Goal: Book appointment/travel/reservation

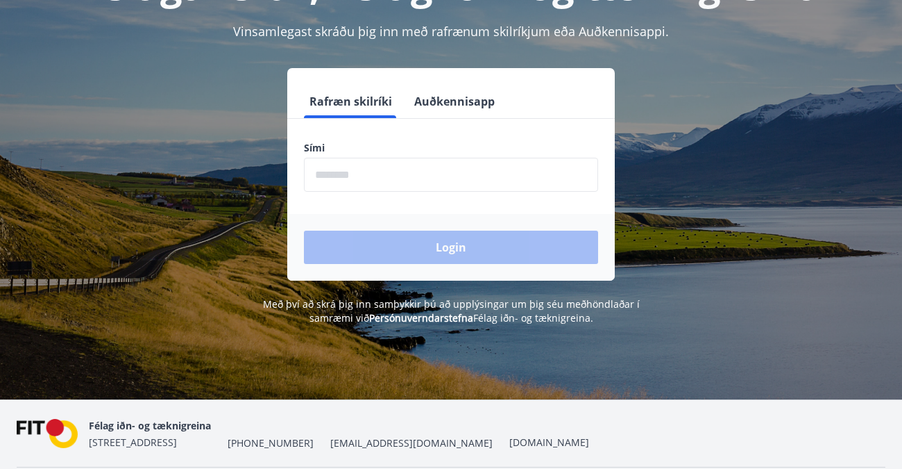
scroll to position [139, 0]
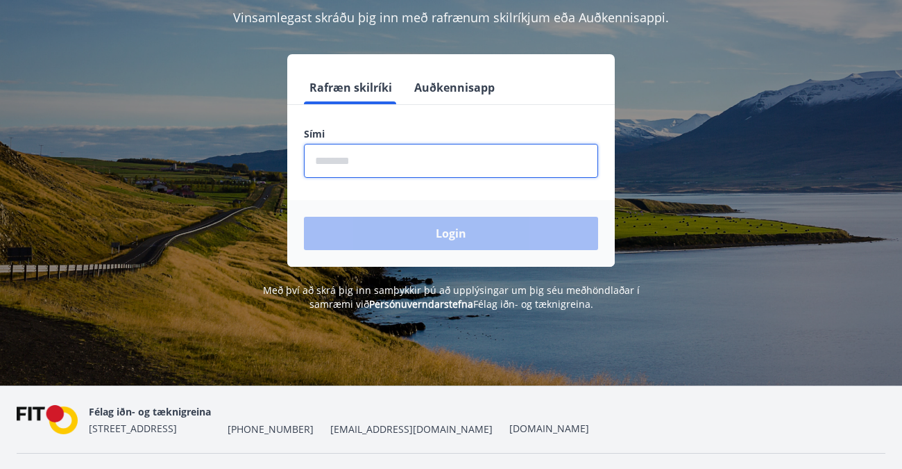
click at [320, 160] on input "phone" at bounding box center [451, 161] width 294 height 34
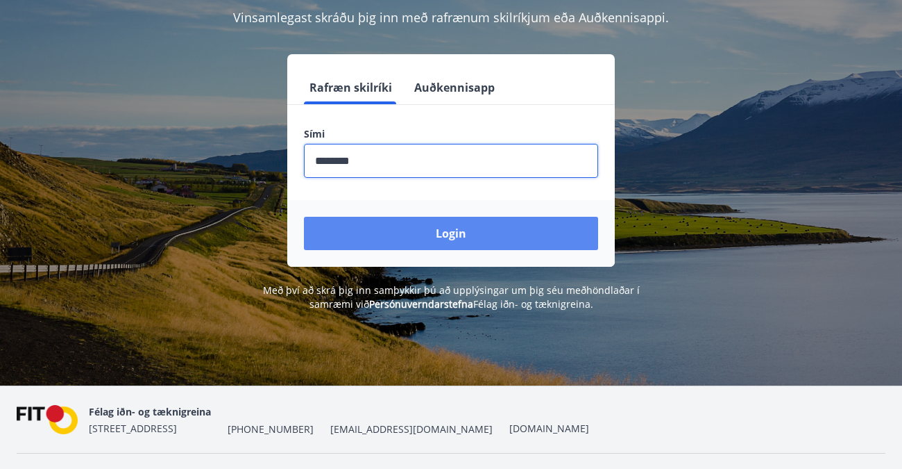
type input "********"
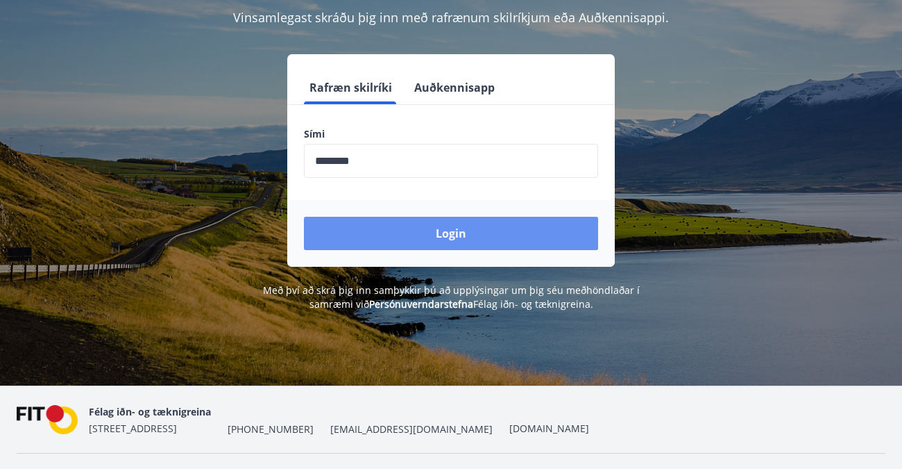
click at [462, 232] on button "Login" at bounding box center [451, 233] width 294 height 33
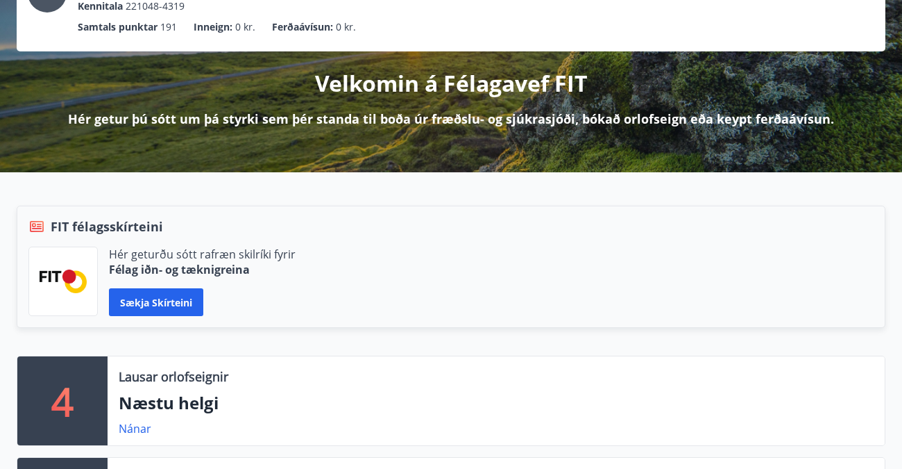
scroll to position [139, 0]
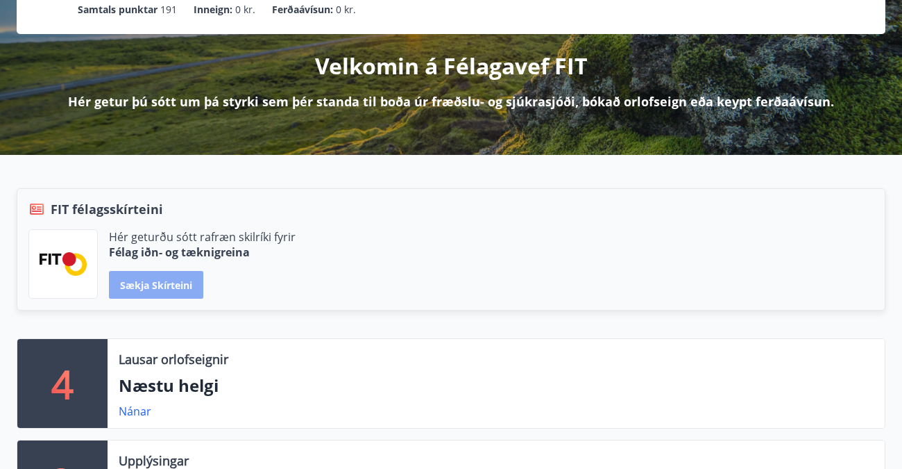
click at [160, 282] on button "Sækja skírteini" at bounding box center [156, 285] width 94 height 28
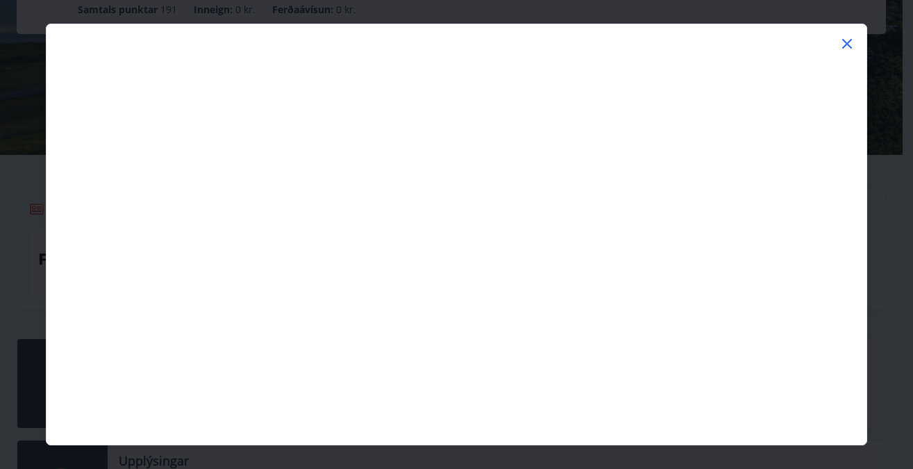
click at [848, 45] on icon at bounding box center [847, 43] width 17 height 17
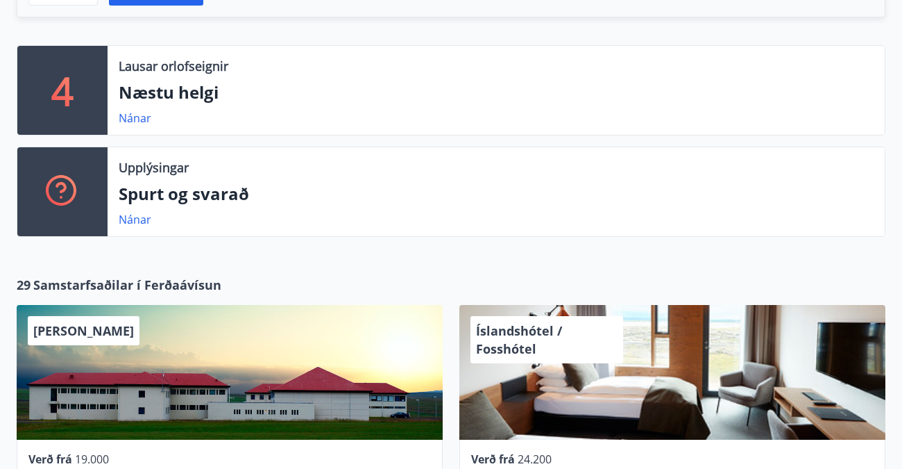
scroll to position [417, 0]
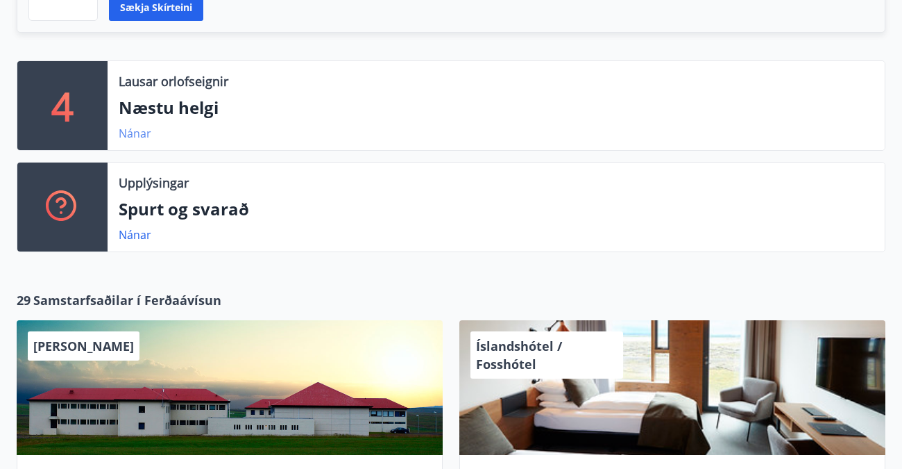
click at [137, 132] on link "Nánar" at bounding box center [135, 133] width 33 height 15
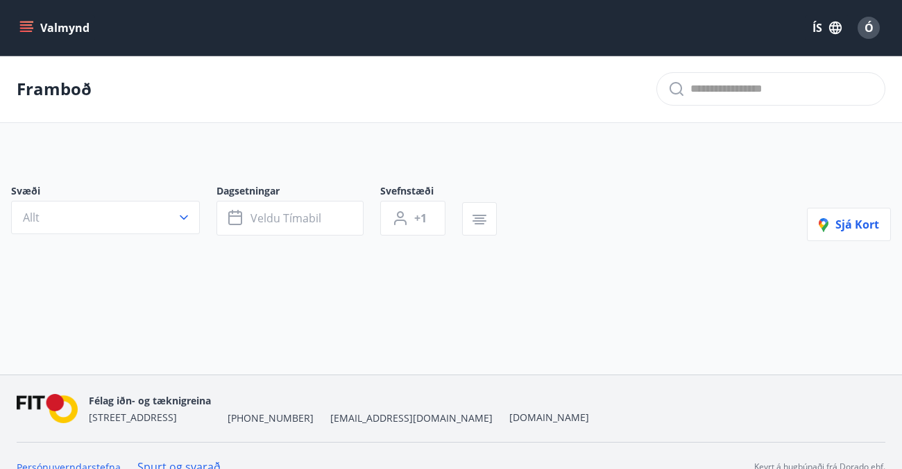
type input "*"
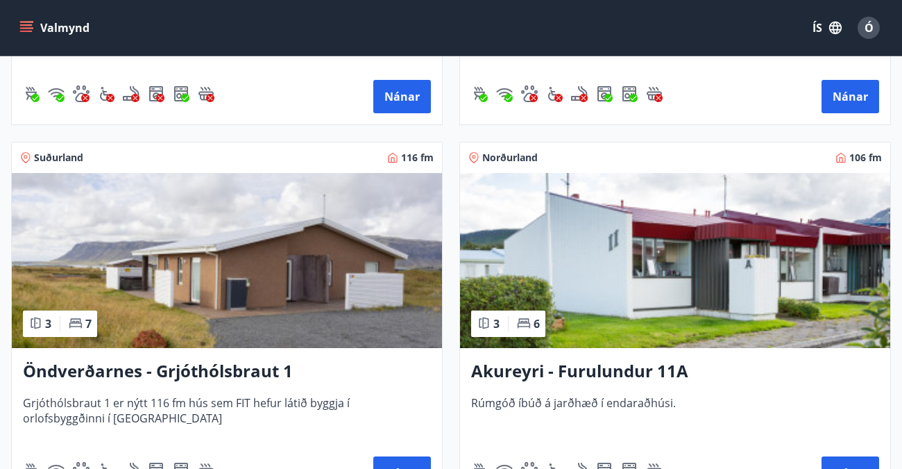
scroll to position [791, 0]
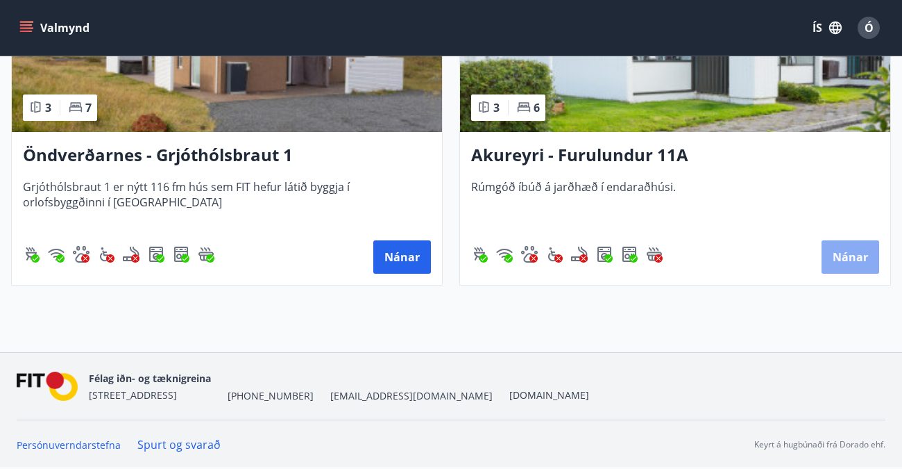
click at [842, 253] on button "Nánar" at bounding box center [851, 256] width 58 height 33
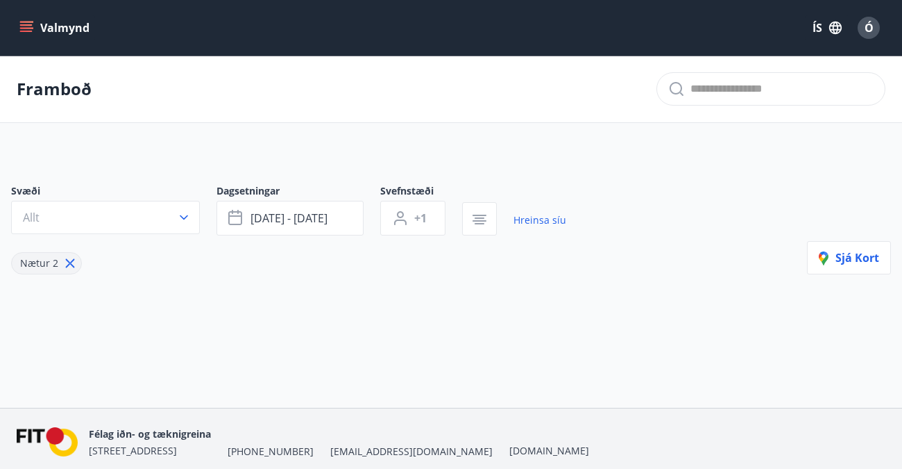
type input "*"
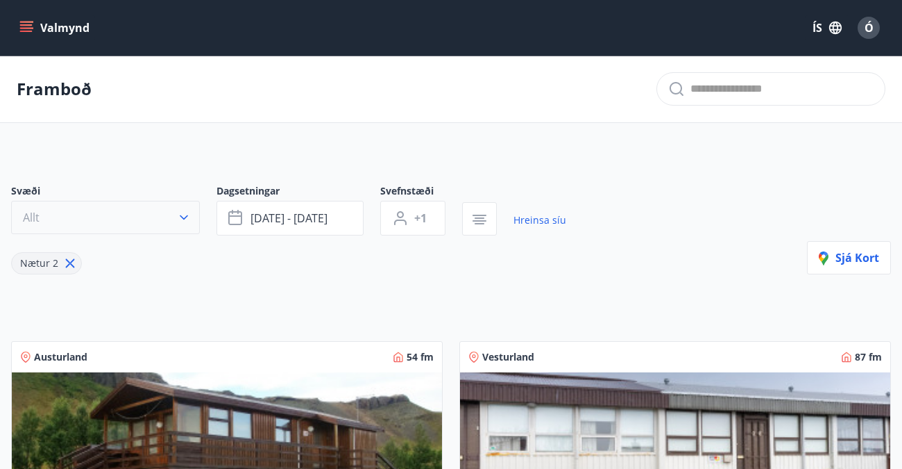
click at [185, 217] on icon "button" at bounding box center [184, 217] width 14 height 14
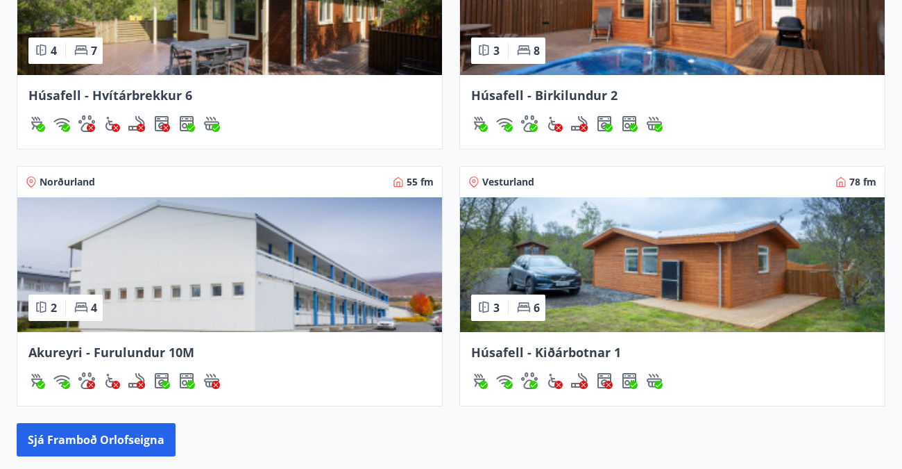
scroll to position [1300, 0]
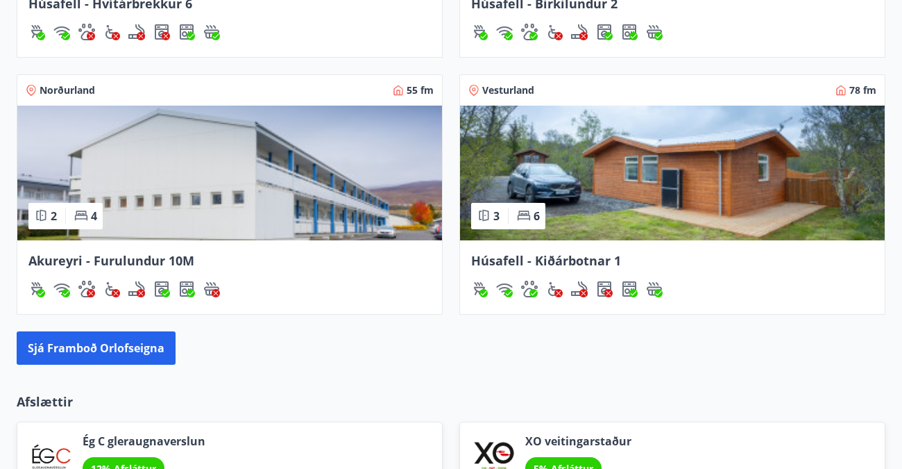
click at [237, 179] on img at bounding box center [229, 173] width 425 height 135
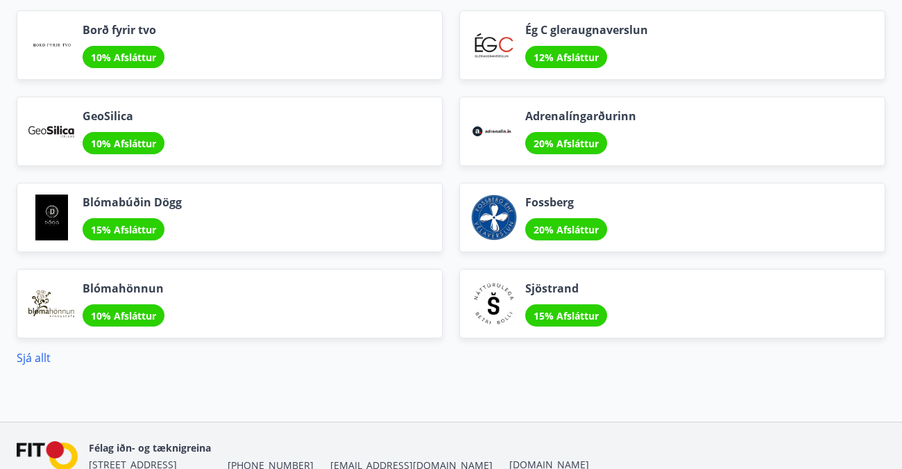
scroll to position [1849, 0]
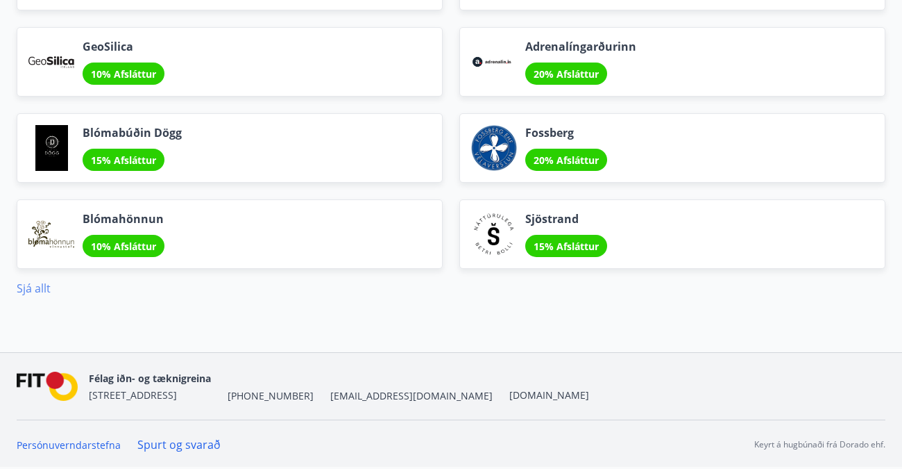
click at [37, 287] on link "Sjá allt" at bounding box center [34, 287] width 34 height 15
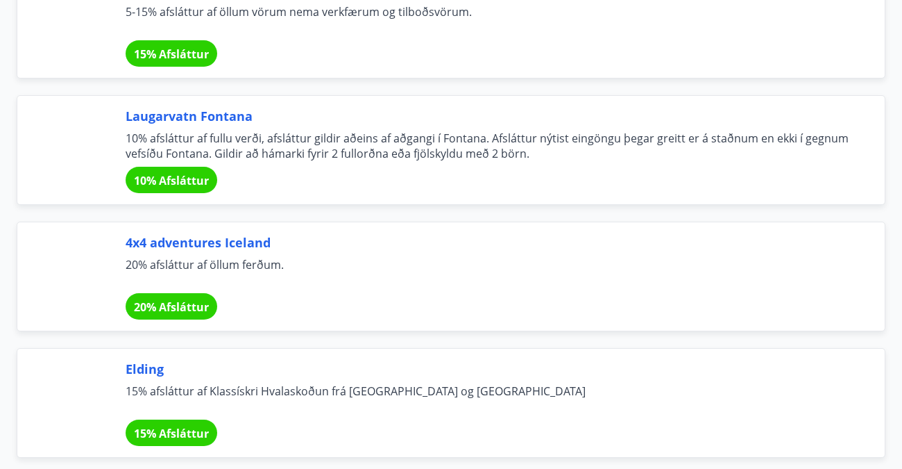
scroll to position [6141, 0]
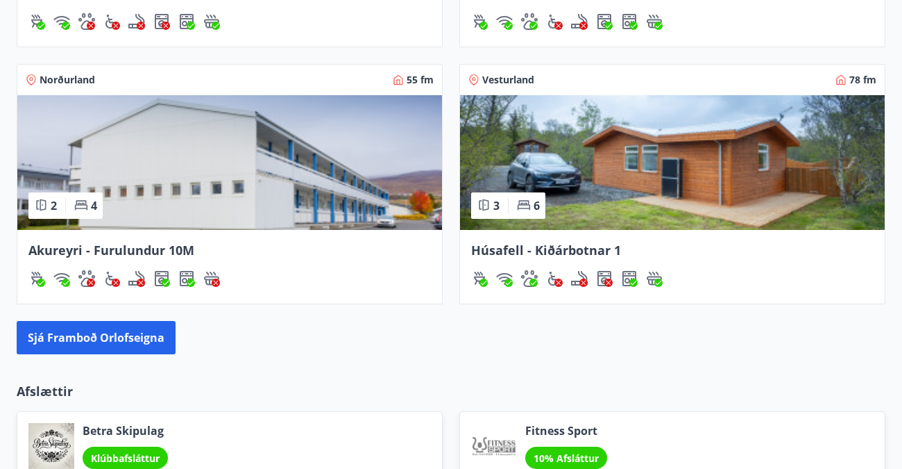
scroll to position [1458, 0]
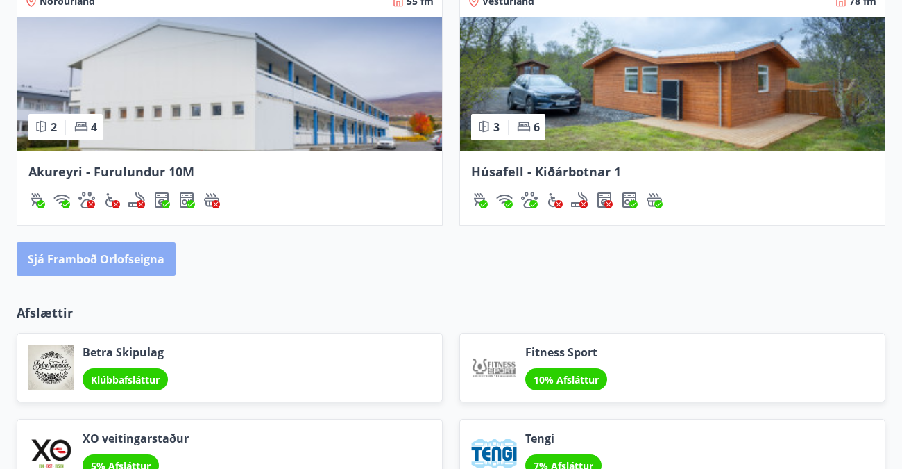
click at [76, 256] on button "Sjá framboð orlofseigna" at bounding box center [96, 258] width 159 height 33
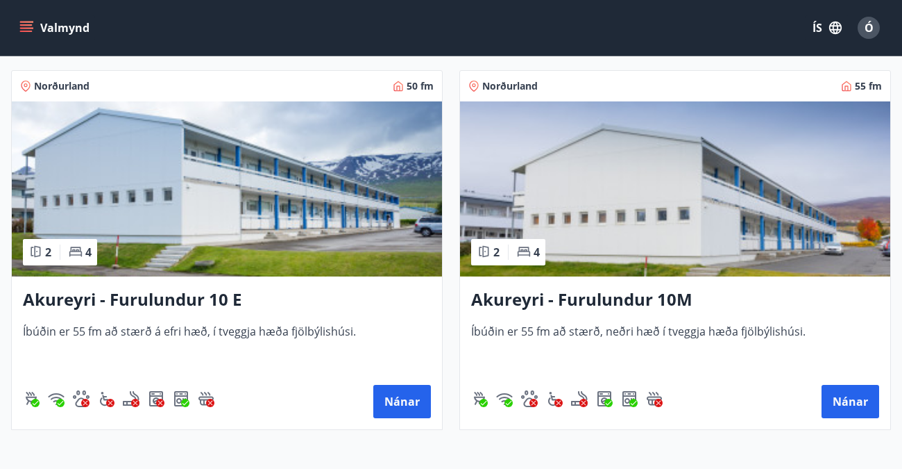
scroll to position [5901, 0]
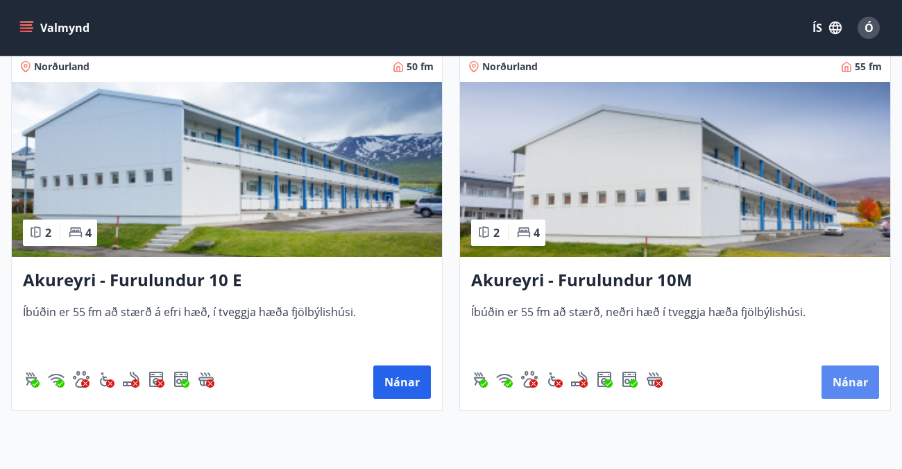
click at [842, 378] on button "Nánar" at bounding box center [851, 381] width 58 height 33
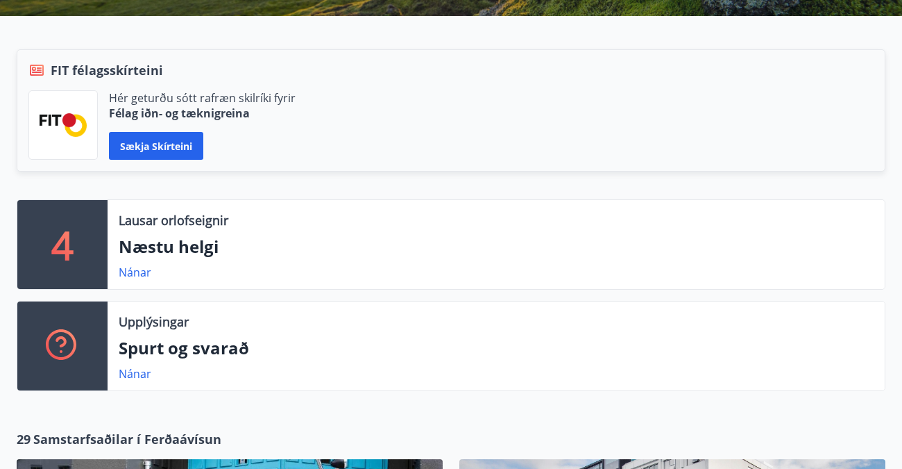
scroll to position [347, 0]
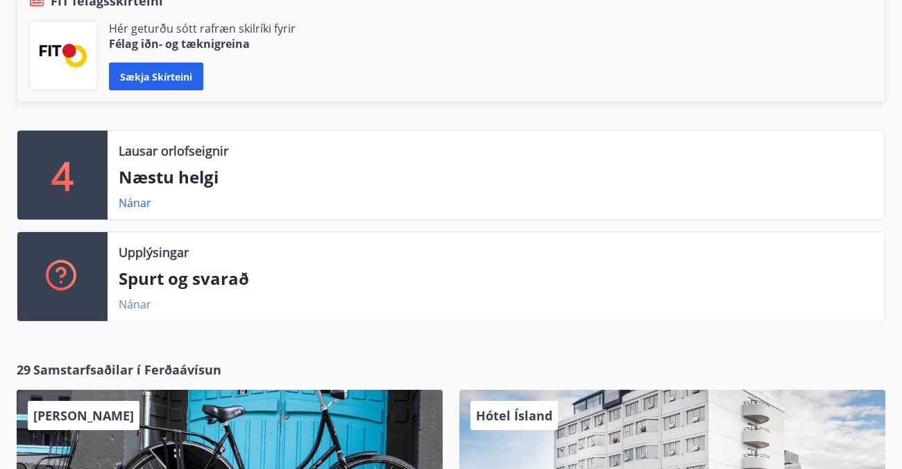
click at [143, 303] on link "Nánar" at bounding box center [135, 303] width 33 height 15
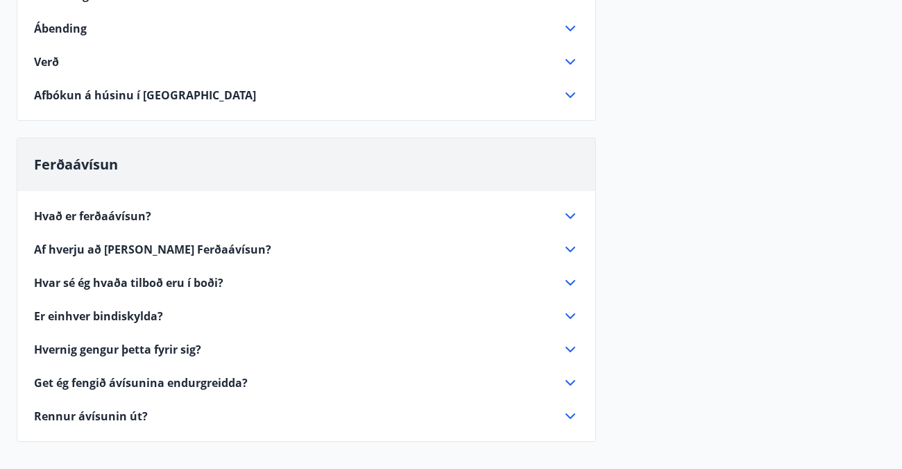
scroll to position [694, 0]
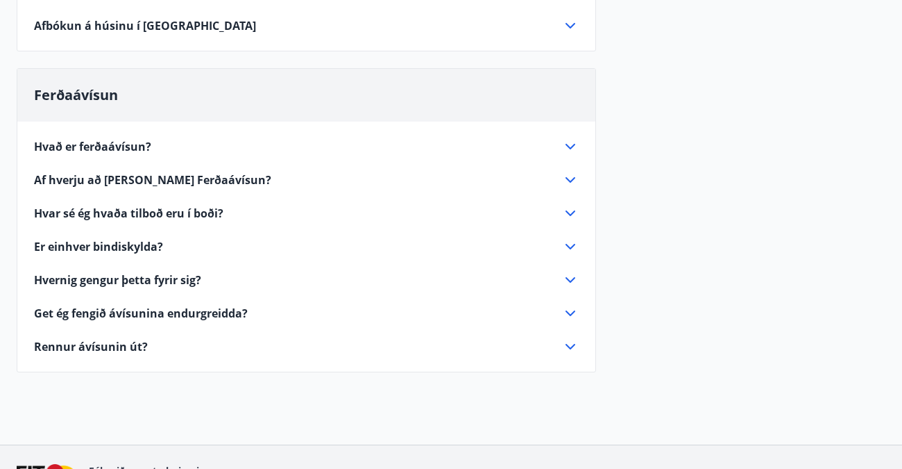
click at [153, 210] on span "Hvar sé ég hvaða tilboð eru í boði?" at bounding box center [129, 212] width 190 height 15
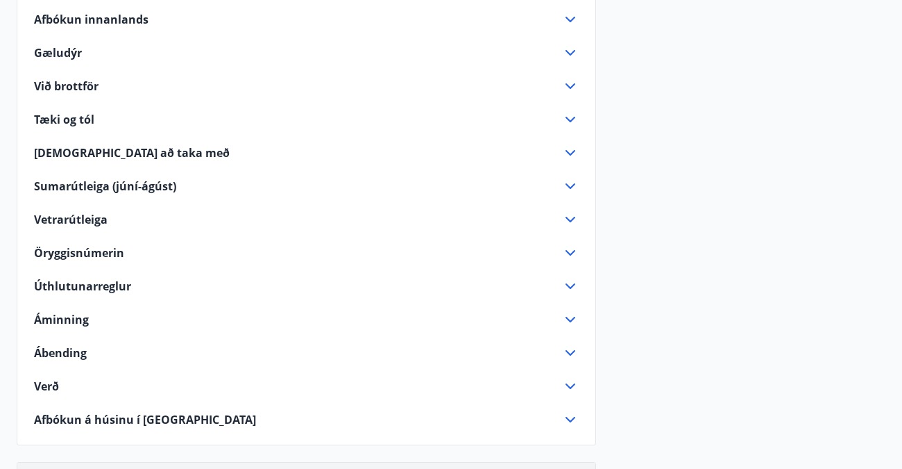
scroll to position [283, 0]
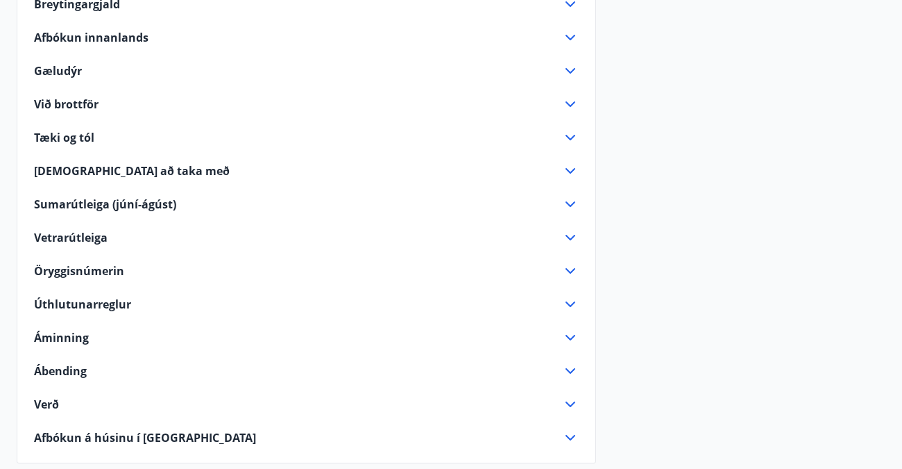
click at [99, 230] on span "Vetrarútleiga" at bounding box center [71, 237] width 74 height 15
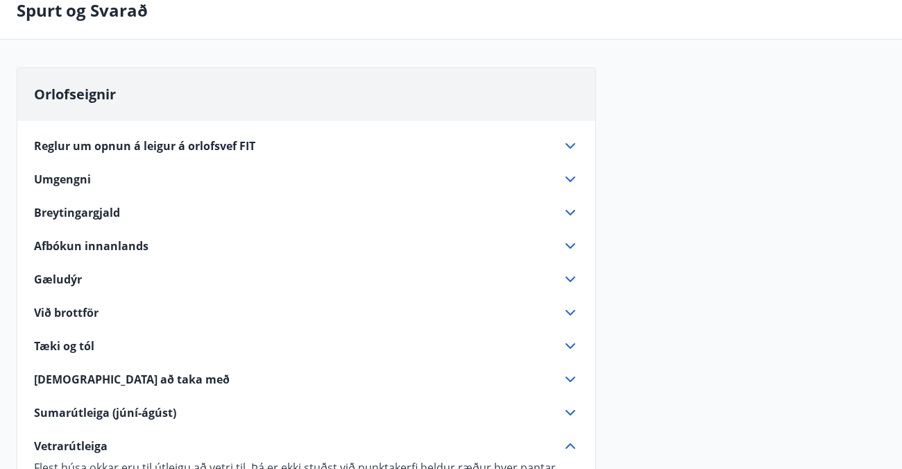
scroll to position [5, 0]
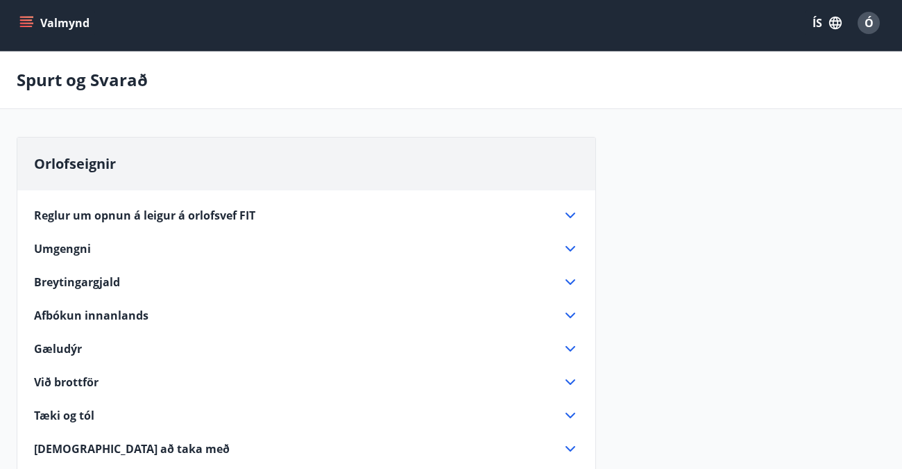
click at [118, 214] on span "Reglur um opnun á leigur á orlofsvef FIT" at bounding box center [144, 215] width 221 height 15
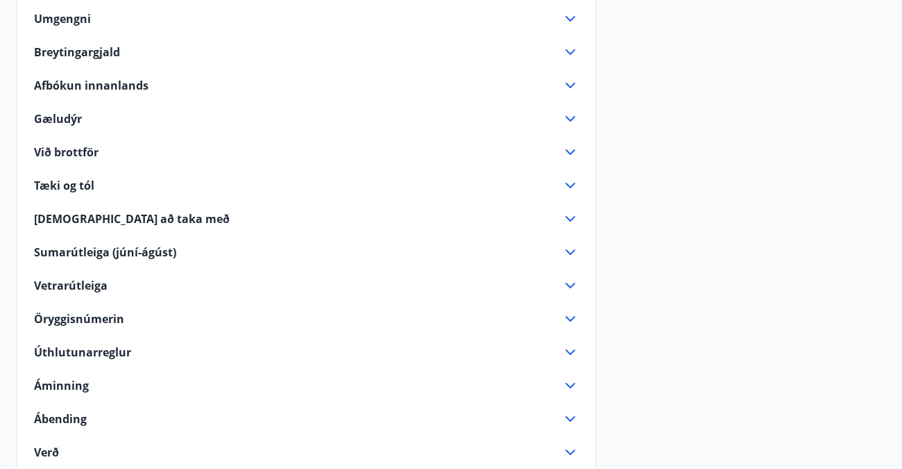
scroll to position [421, 0]
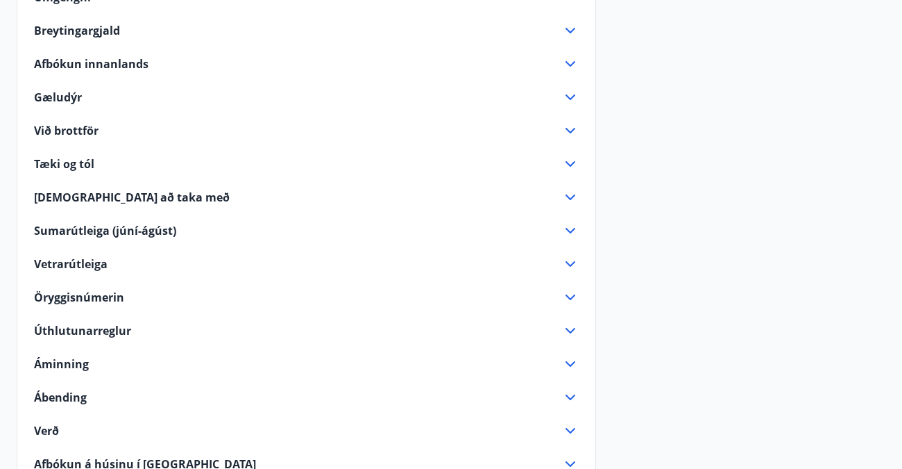
click at [117, 323] on span "Úthlutunarreglur" at bounding box center [82, 330] width 97 height 15
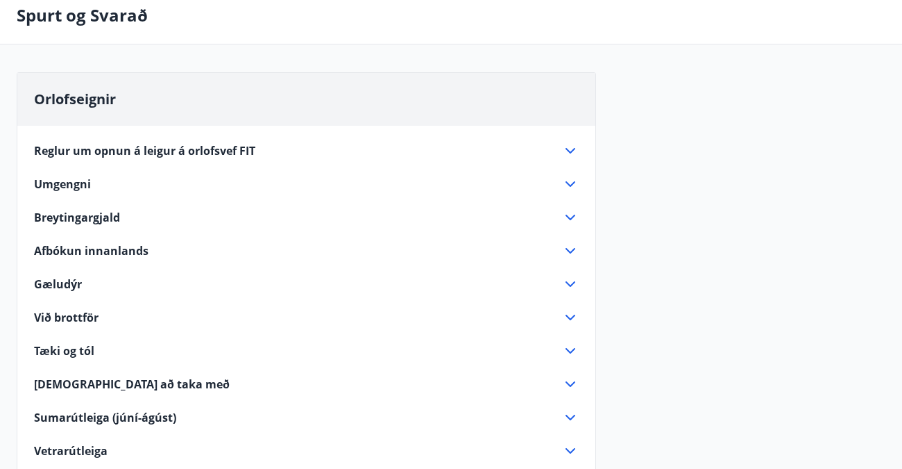
scroll to position [0, 0]
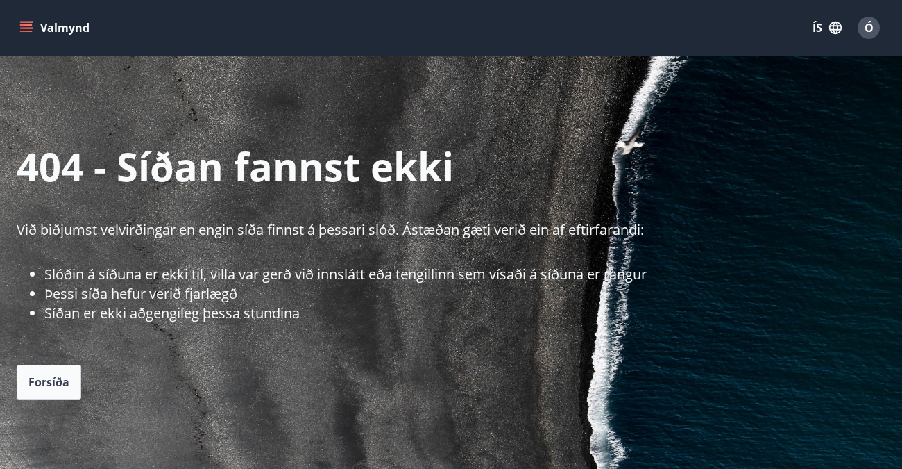
click at [47, 24] on button "Valmynd" at bounding box center [56, 27] width 78 height 25
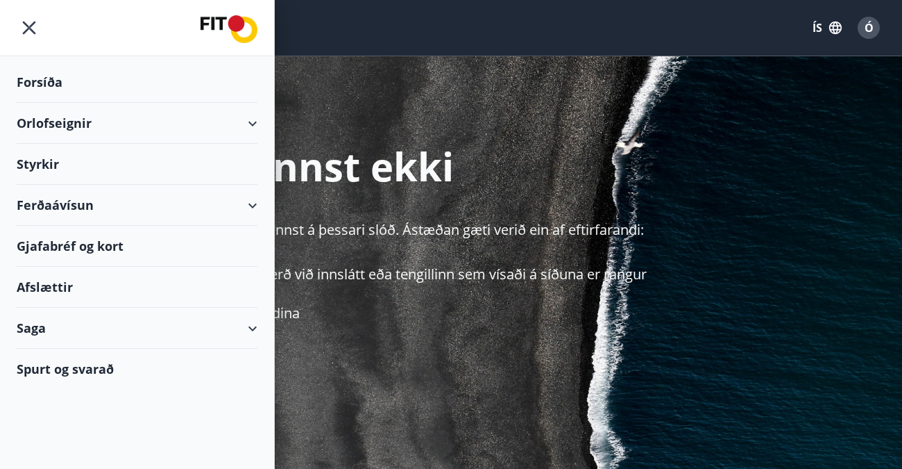
click at [27, 326] on div "Saga" at bounding box center [137, 328] width 241 height 41
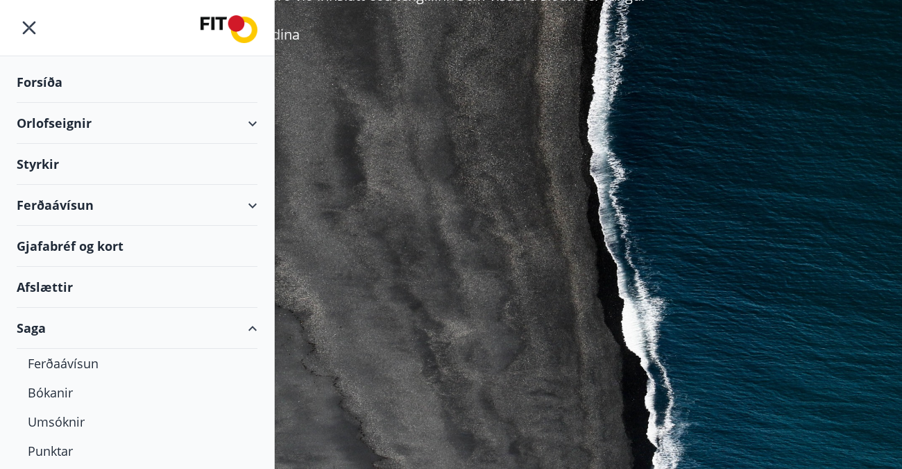
scroll to position [233, 0]
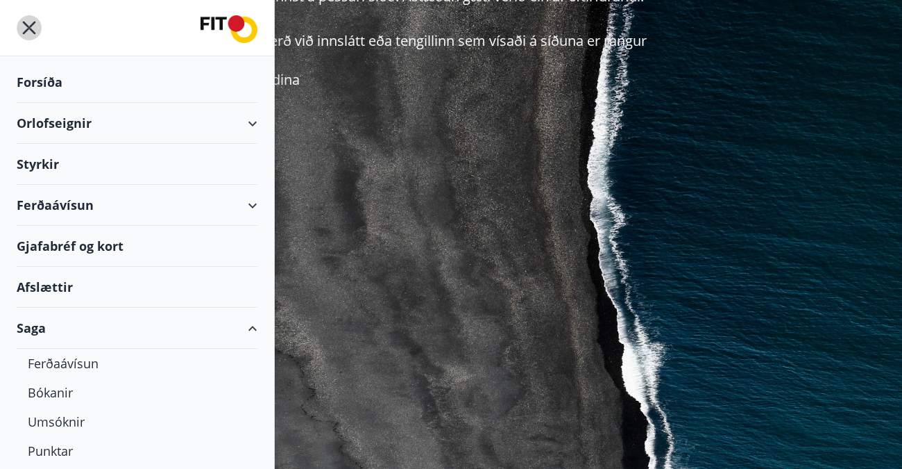
click at [29, 24] on icon "menu" at bounding box center [29, 27] width 25 height 25
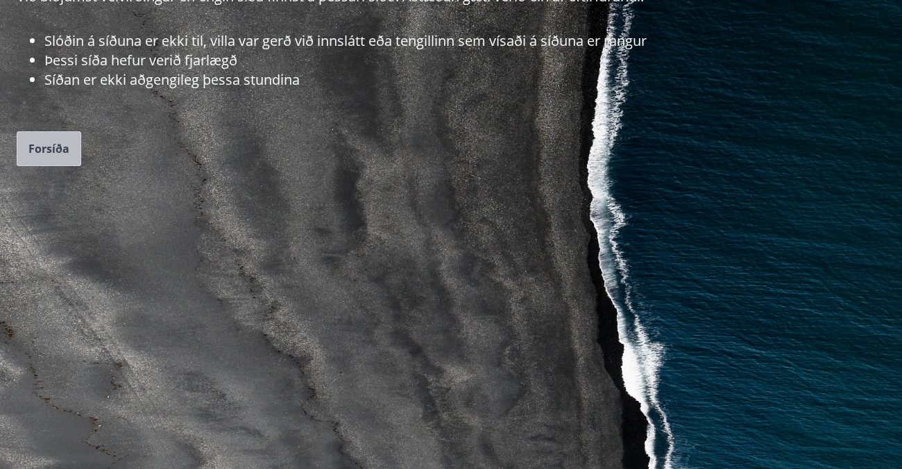
click at [57, 144] on span "Forsíða" at bounding box center [48, 148] width 41 height 15
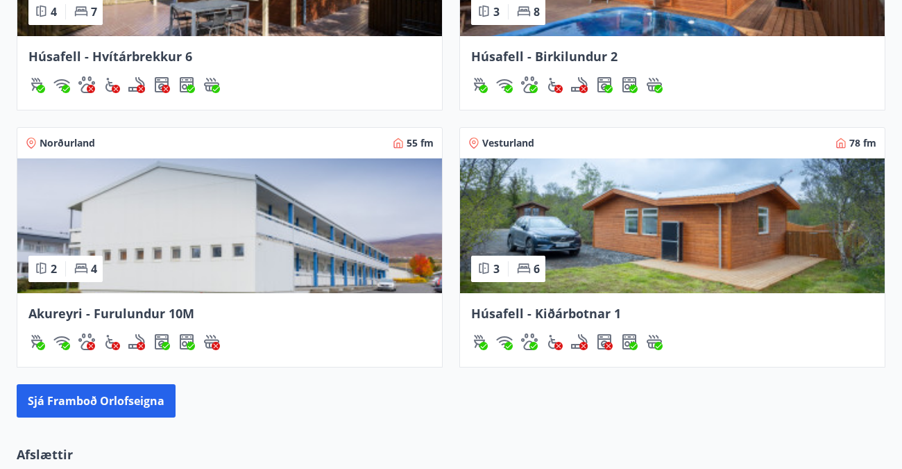
scroll to position [1319, 0]
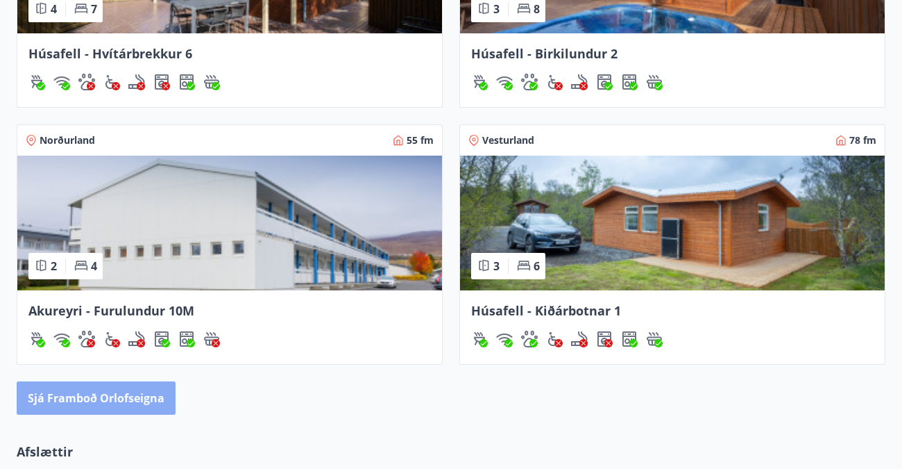
click at [98, 395] on button "Sjá framboð orlofseigna" at bounding box center [96, 397] width 159 height 33
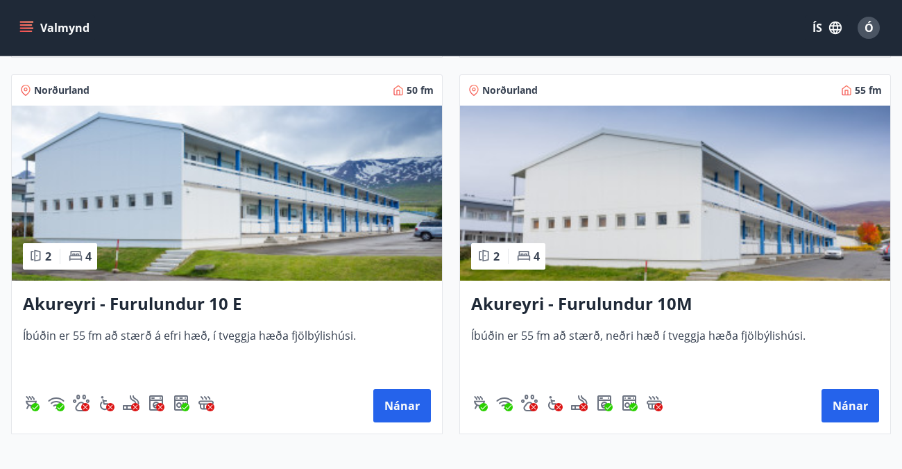
scroll to position [5901, 0]
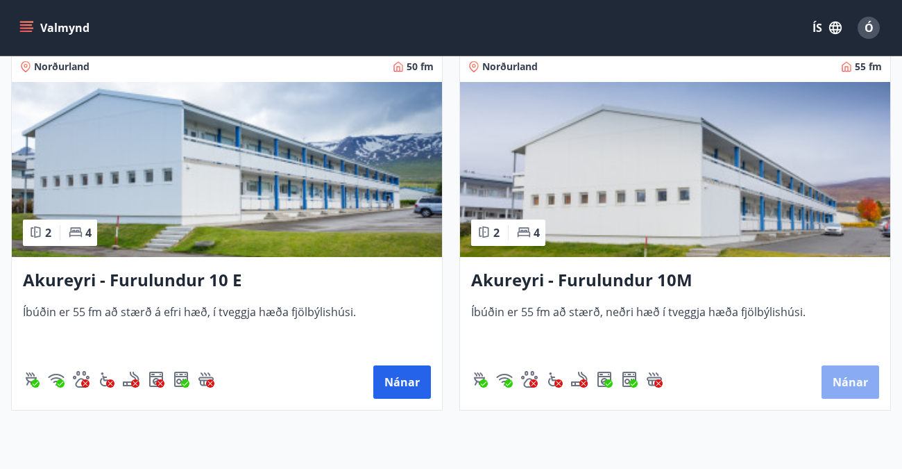
click at [846, 376] on button "Nánar" at bounding box center [851, 381] width 58 height 33
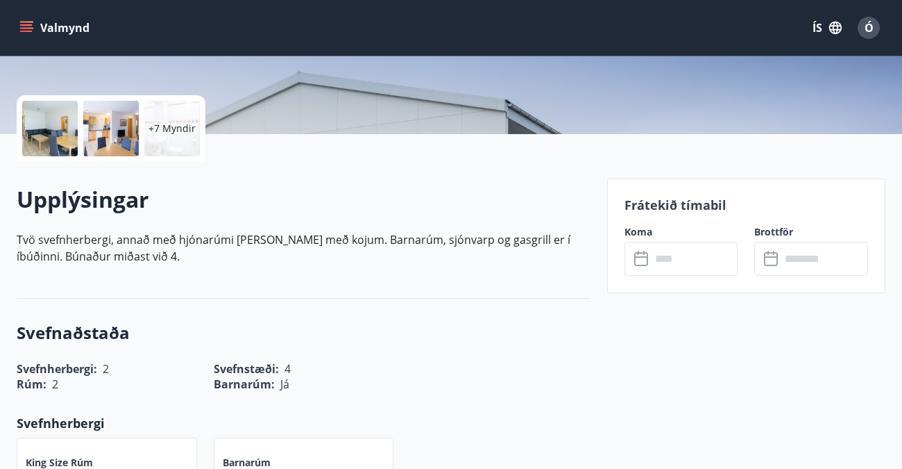
scroll to position [278, 0]
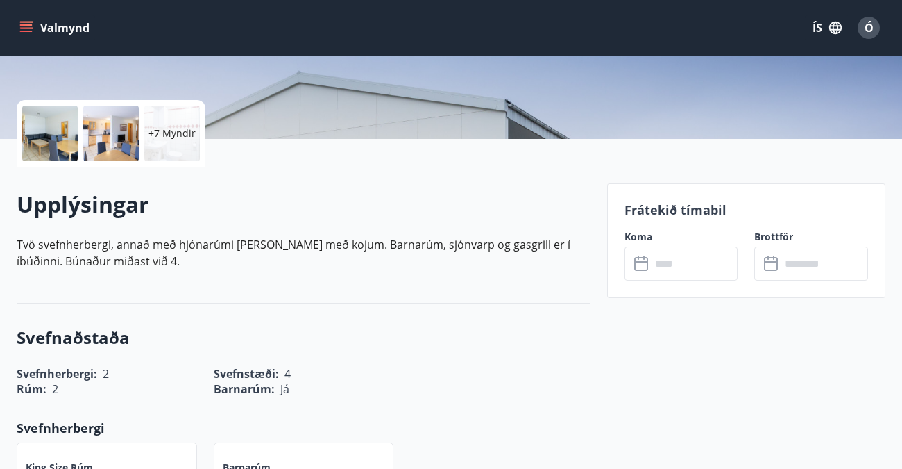
click at [639, 265] on icon at bounding box center [642, 263] width 17 height 17
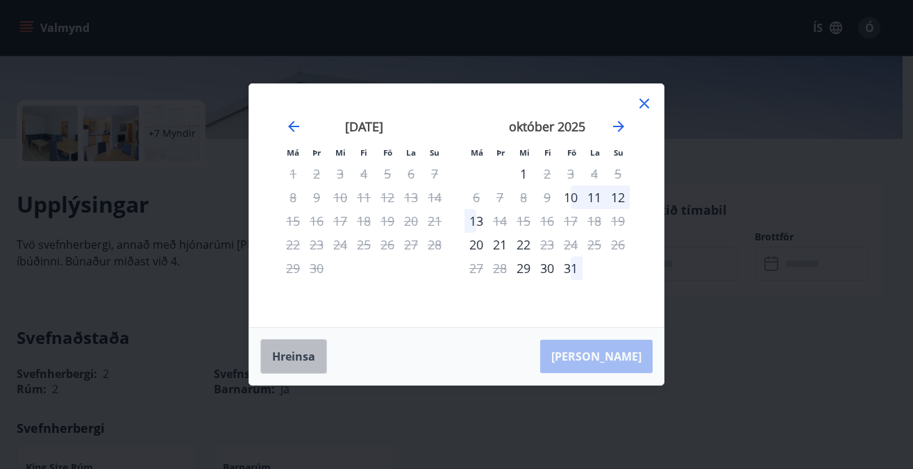
click at [287, 351] on button "Hreinsa" at bounding box center [293, 356] width 67 height 35
click at [644, 102] on icon at bounding box center [644, 104] width 10 height 10
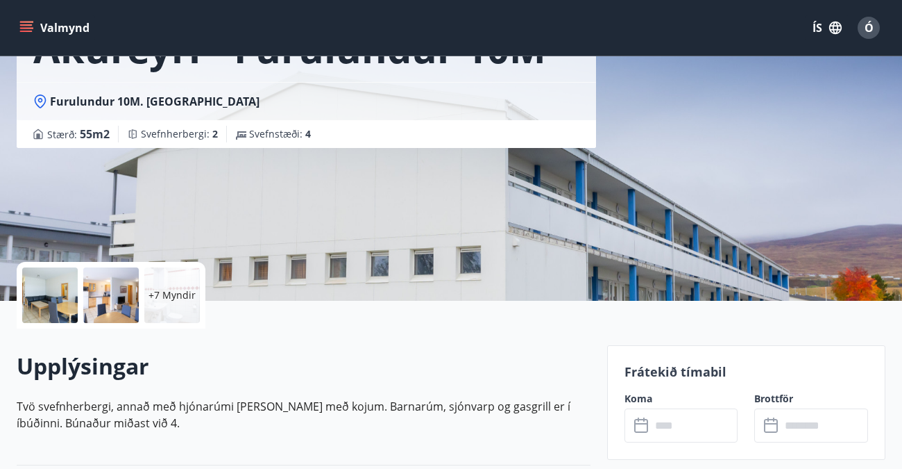
scroll to position [139, 0]
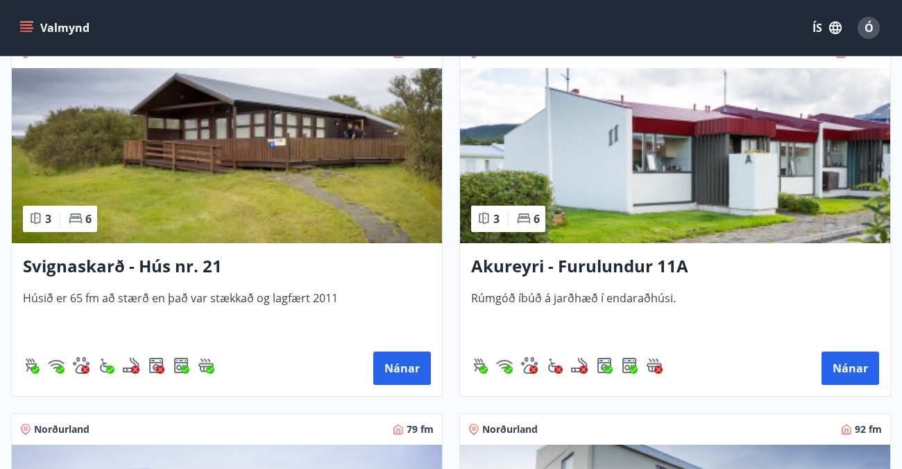
scroll to position [5137, 0]
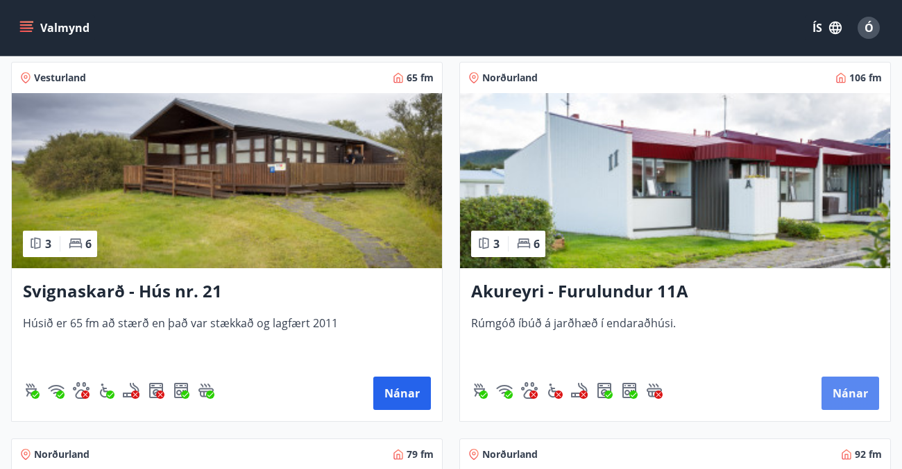
click at [846, 385] on button "Nánar" at bounding box center [851, 392] width 58 height 33
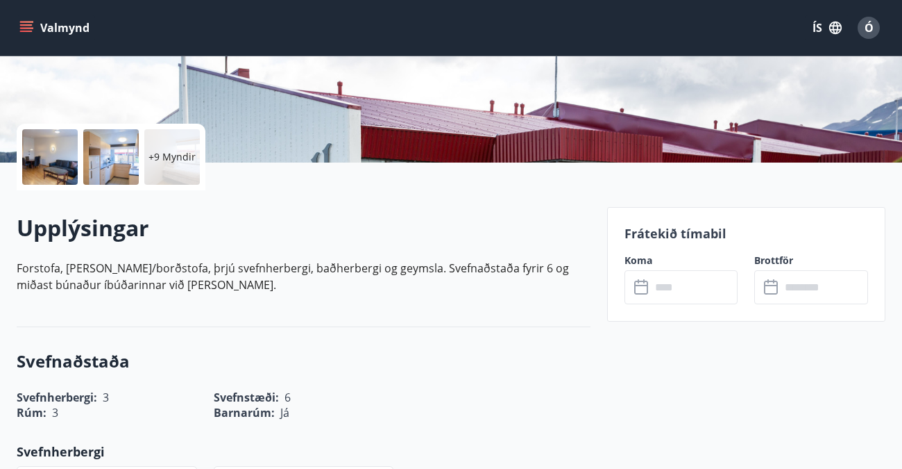
scroll to position [278, 0]
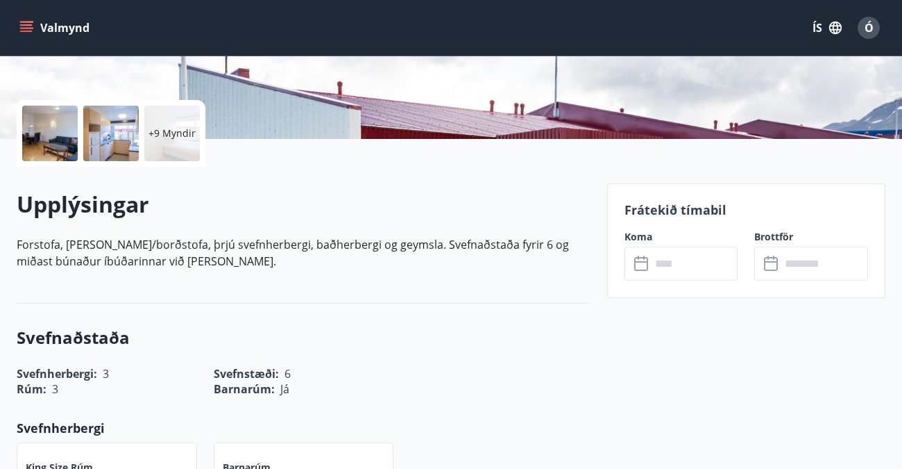
click at [644, 266] on icon at bounding box center [642, 263] width 17 height 17
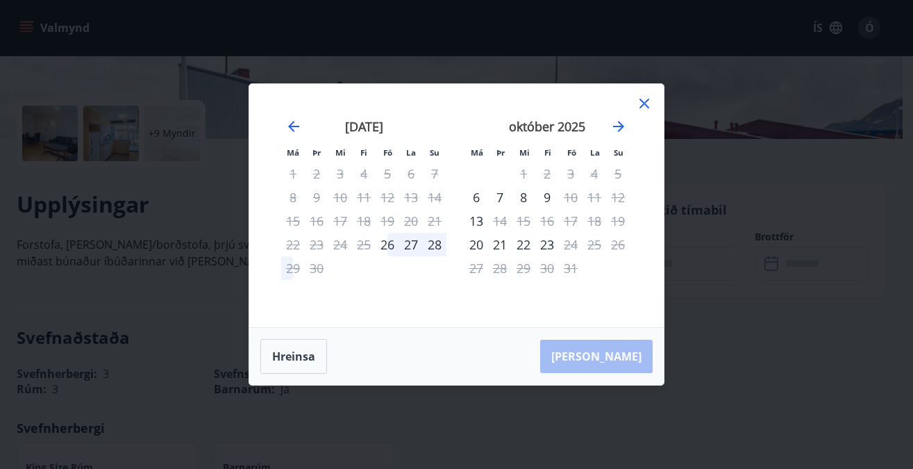
click at [643, 101] on icon at bounding box center [644, 104] width 10 height 10
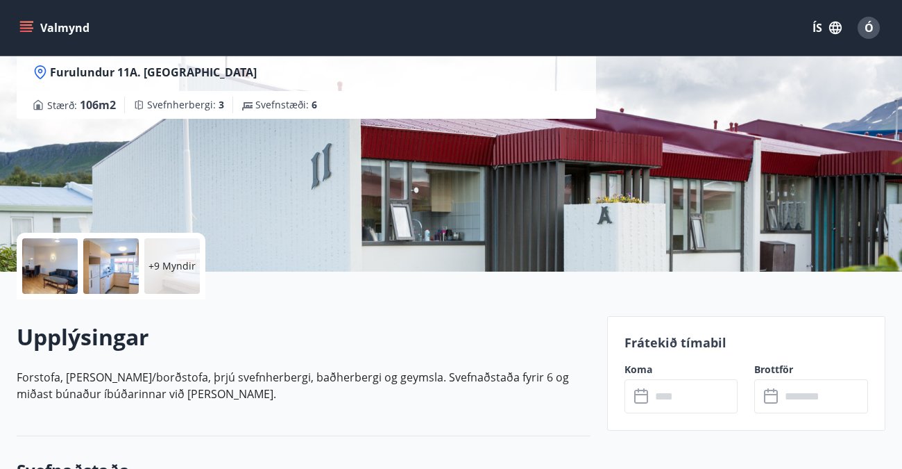
scroll to position [0, 0]
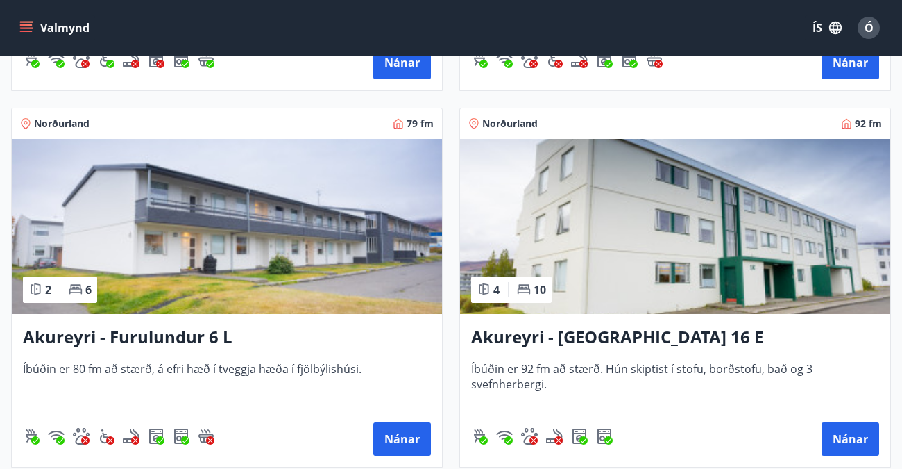
scroll to position [5484, 0]
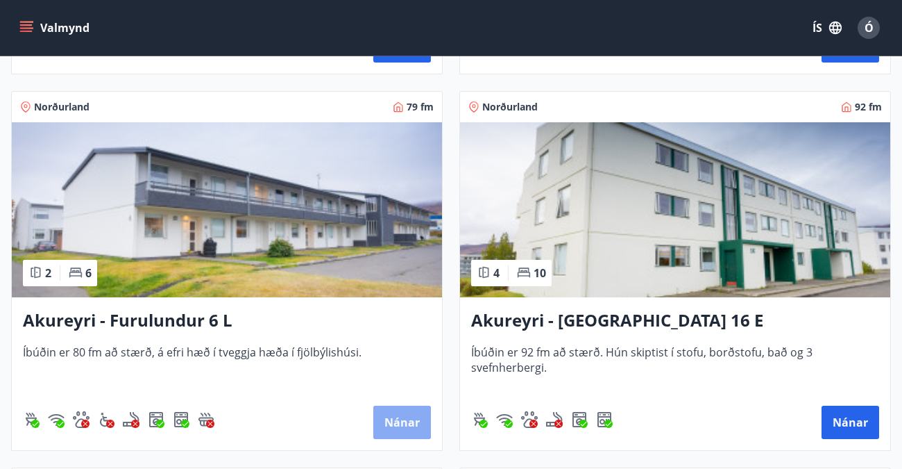
click at [388, 419] on button "Nánar" at bounding box center [402, 421] width 58 height 33
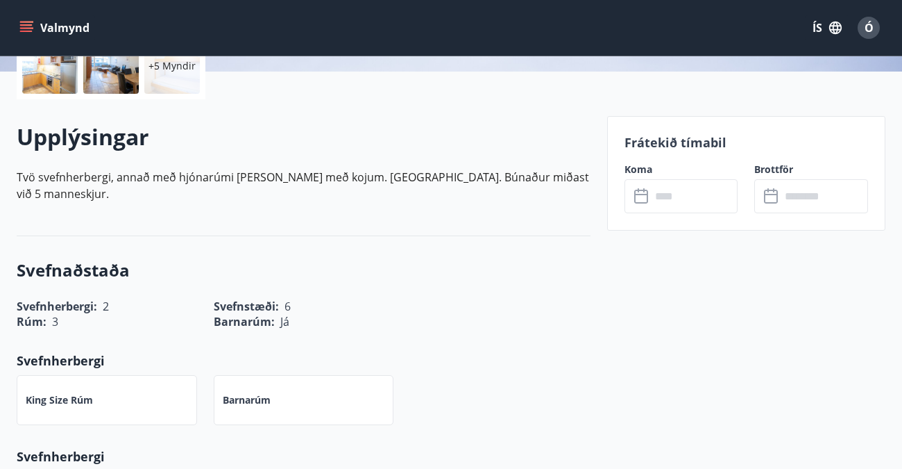
scroll to position [347, 0]
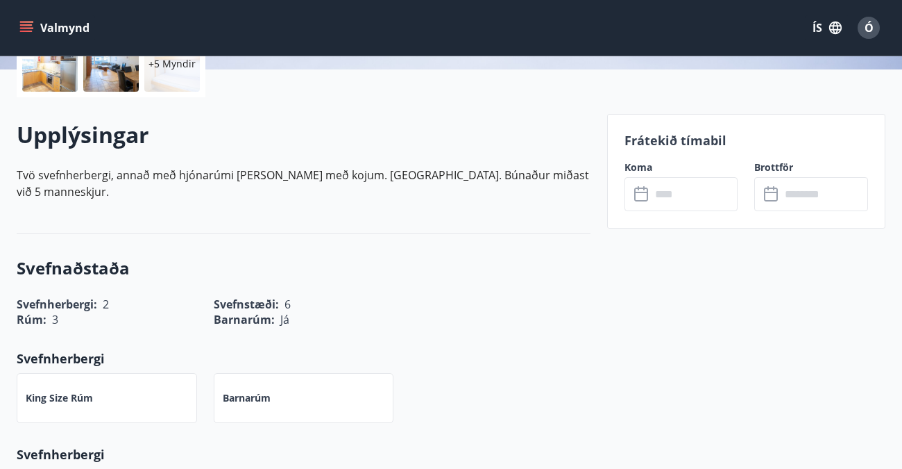
click at [642, 195] on icon at bounding box center [642, 194] width 17 height 17
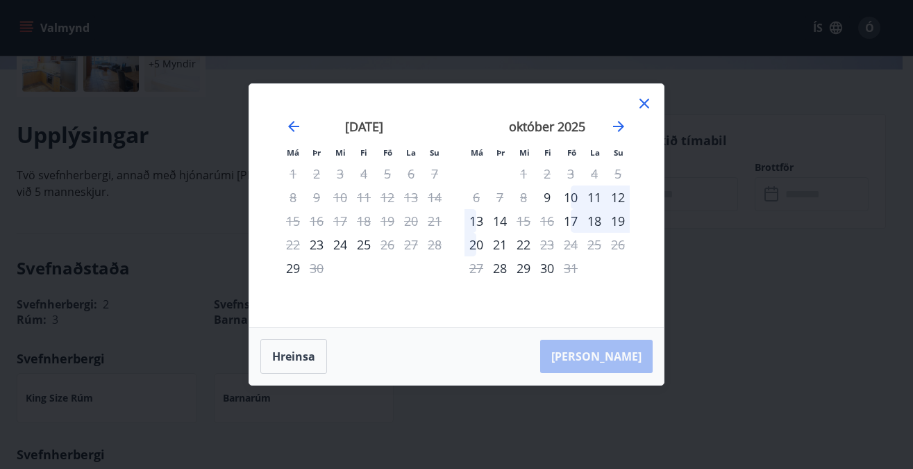
click at [644, 102] on icon at bounding box center [644, 104] width 10 height 10
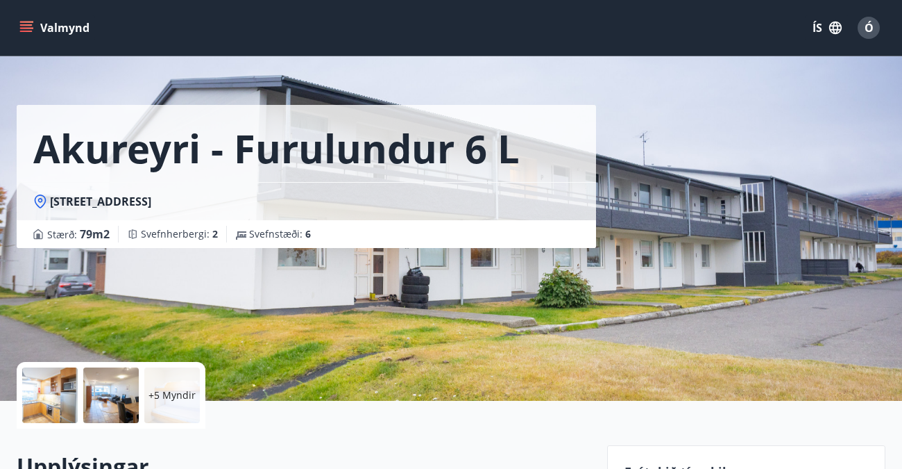
scroll to position [0, 0]
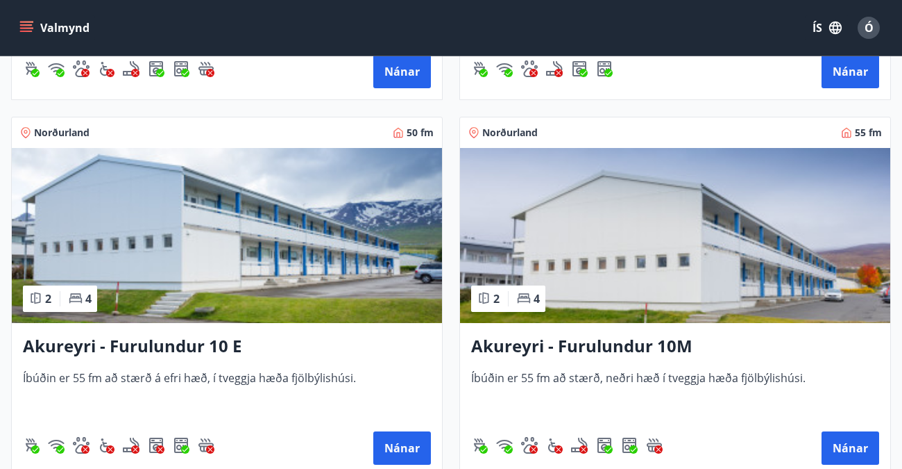
scroll to position [5853, 0]
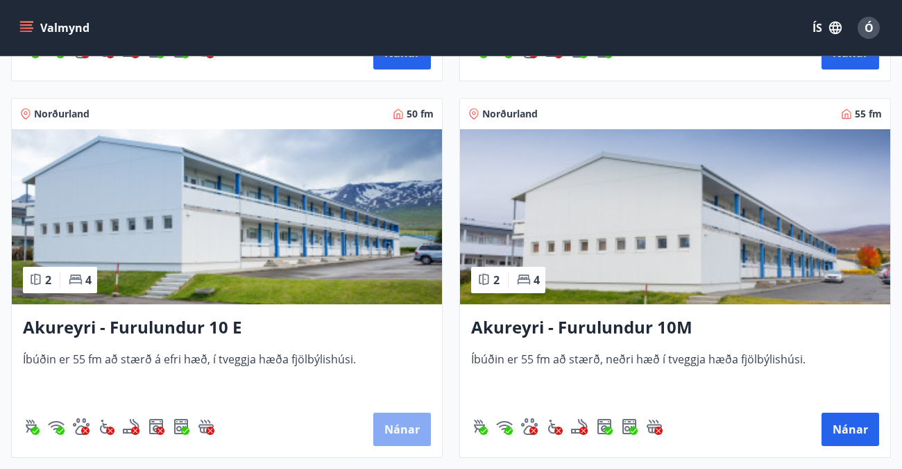
click at [395, 428] on button "Nánar" at bounding box center [402, 428] width 58 height 33
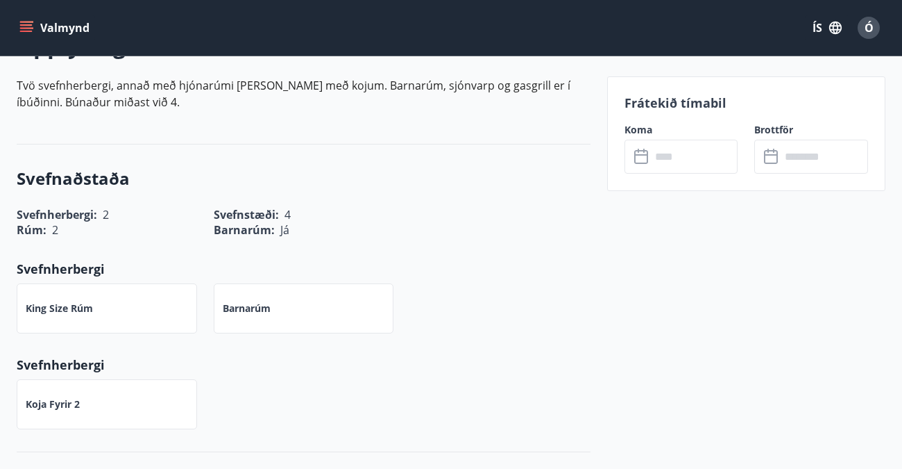
scroll to position [486, 0]
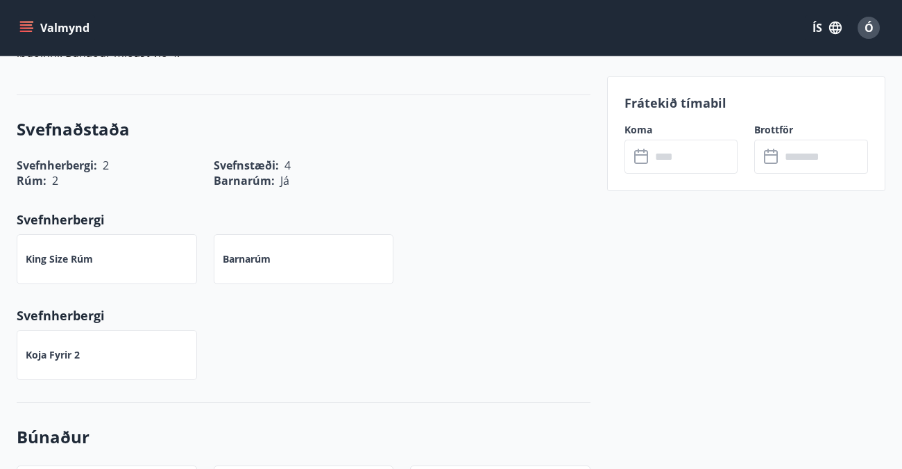
click at [639, 155] on icon at bounding box center [642, 157] width 17 height 17
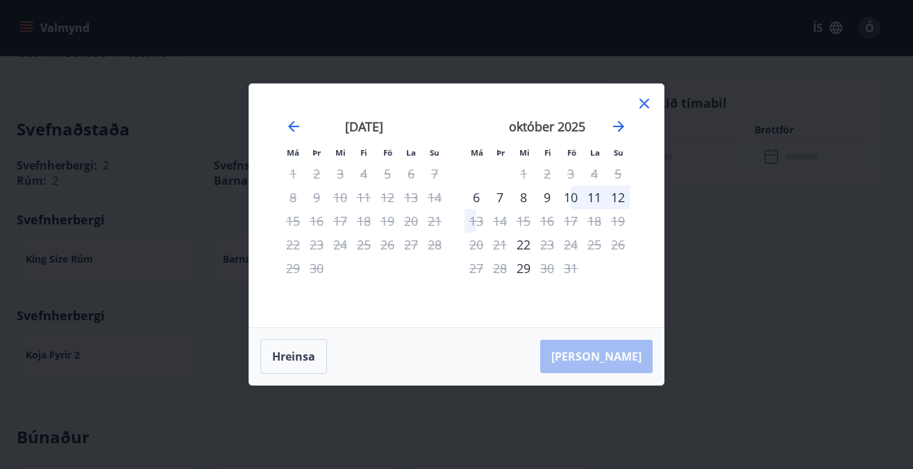
click at [640, 100] on icon at bounding box center [644, 104] width 10 height 10
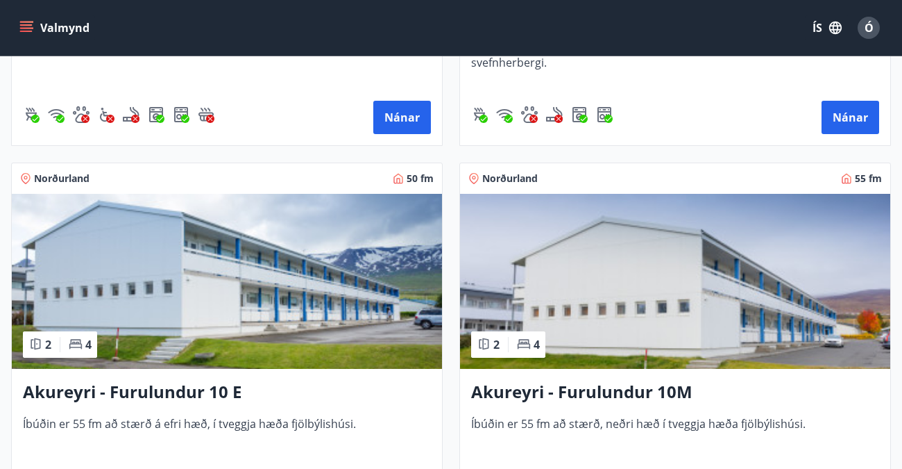
scroll to position [5817, 0]
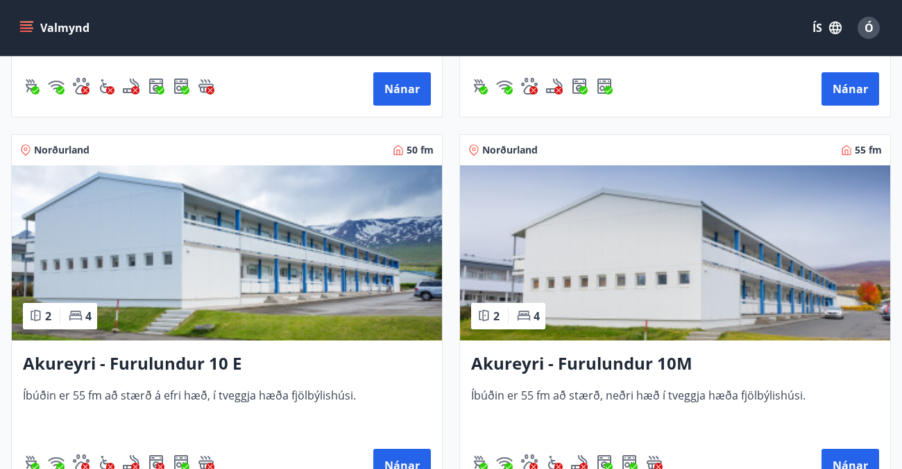
click at [613, 322] on img at bounding box center [675, 252] width 430 height 175
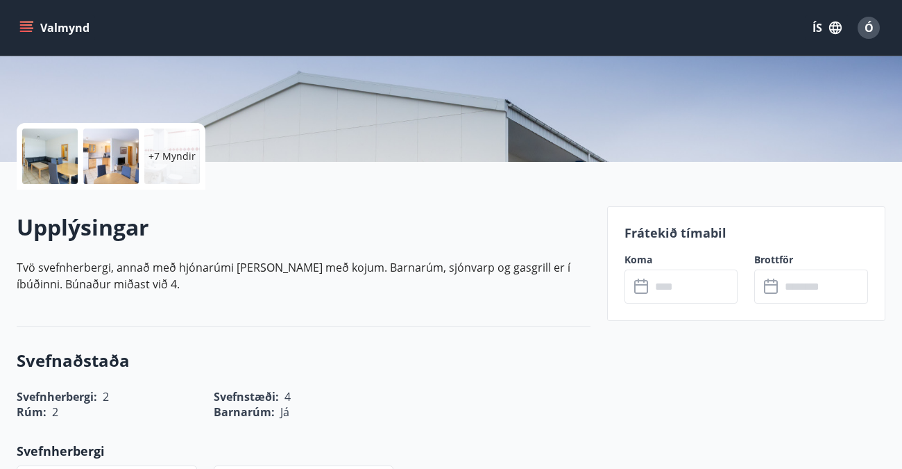
scroll to position [278, 0]
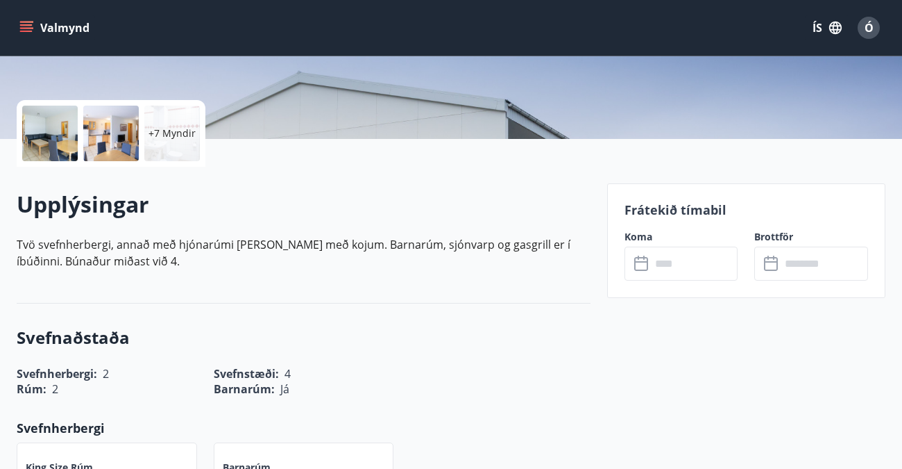
click at [641, 265] on icon at bounding box center [642, 263] width 17 height 17
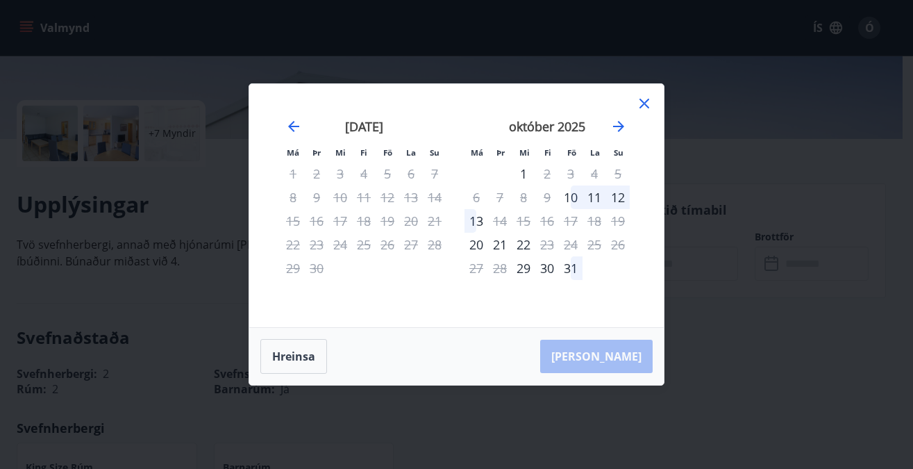
click at [647, 101] on icon at bounding box center [644, 104] width 10 height 10
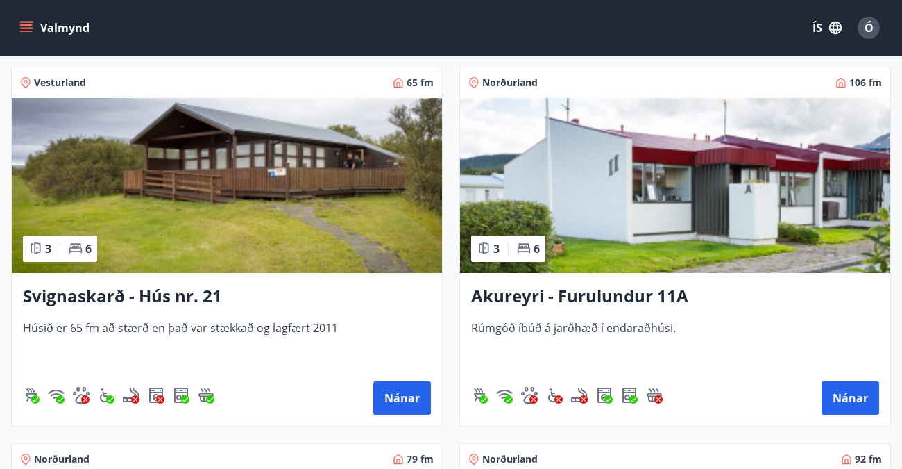
scroll to position [5137, 0]
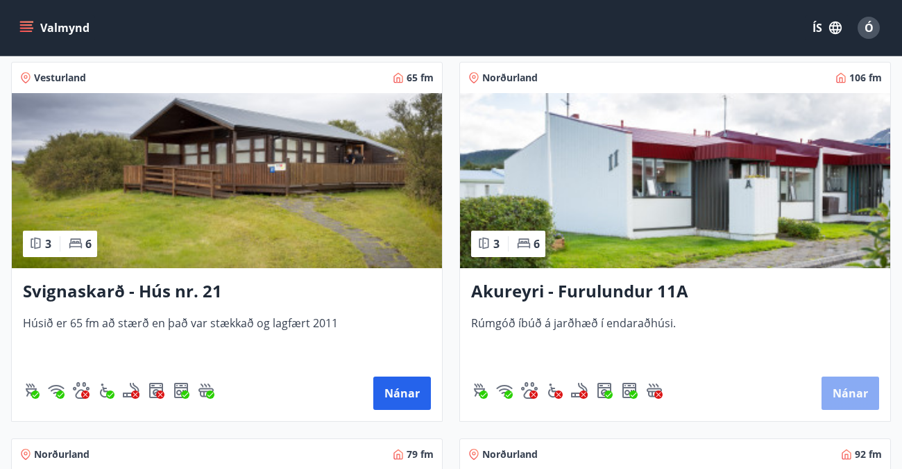
click at [849, 391] on button "Nánar" at bounding box center [851, 392] width 58 height 33
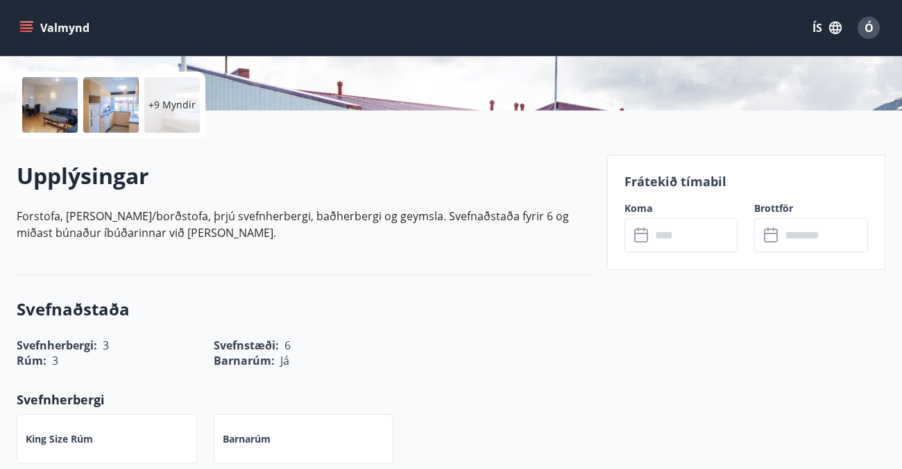
scroll to position [347, 0]
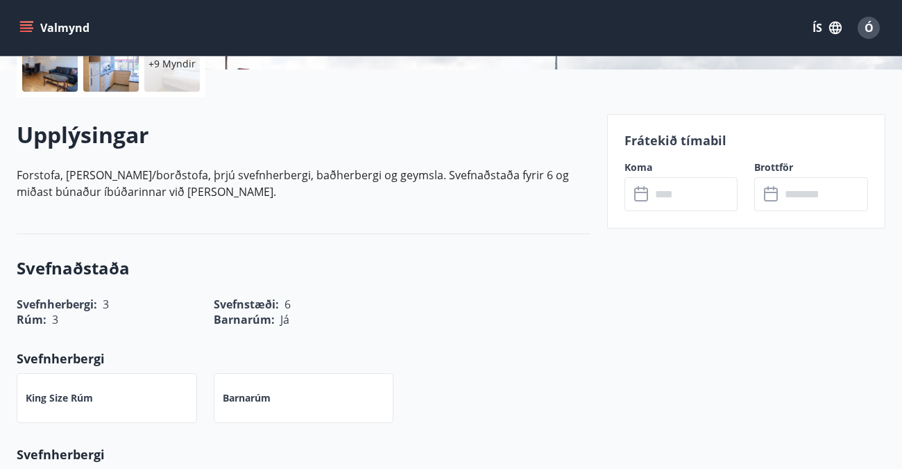
click at [639, 196] on icon at bounding box center [642, 194] width 17 height 17
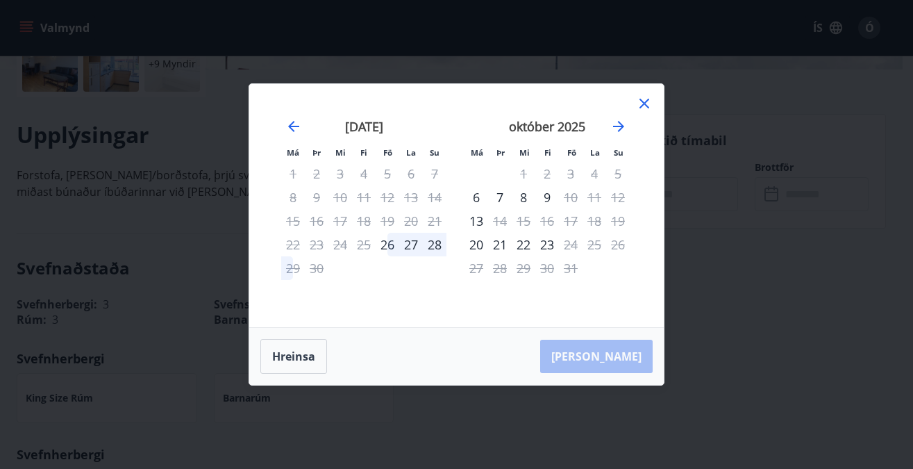
drag, startPoint x: 639, startPoint y: 99, endPoint x: 549, endPoint y: 68, distance: 95.5
click at [639, 99] on icon at bounding box center [644, 103] width 17 height 17
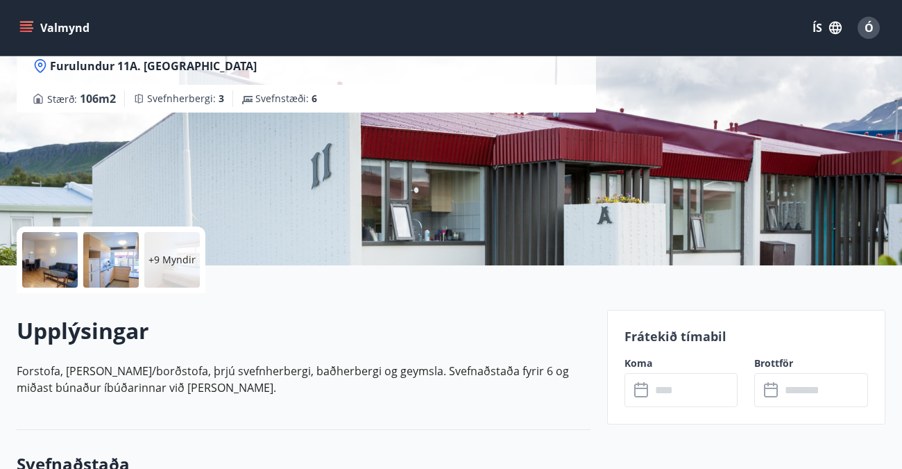
scroll to position [139, 0]
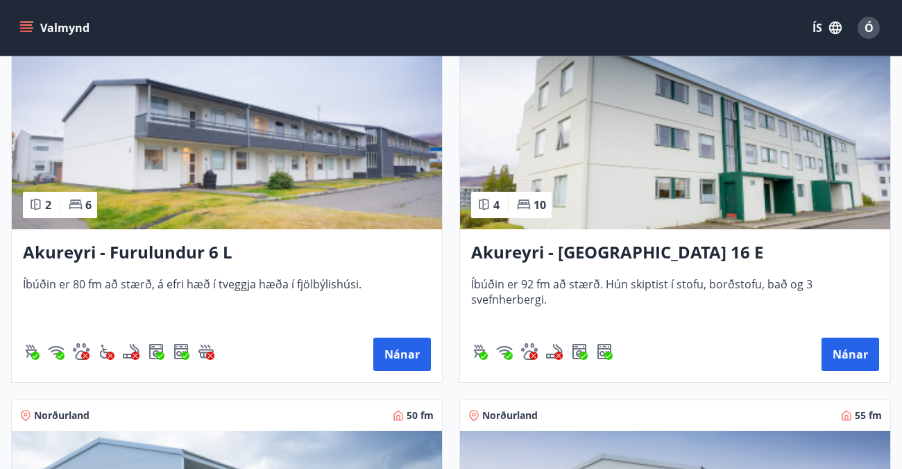
scroll to position [5553, 0]
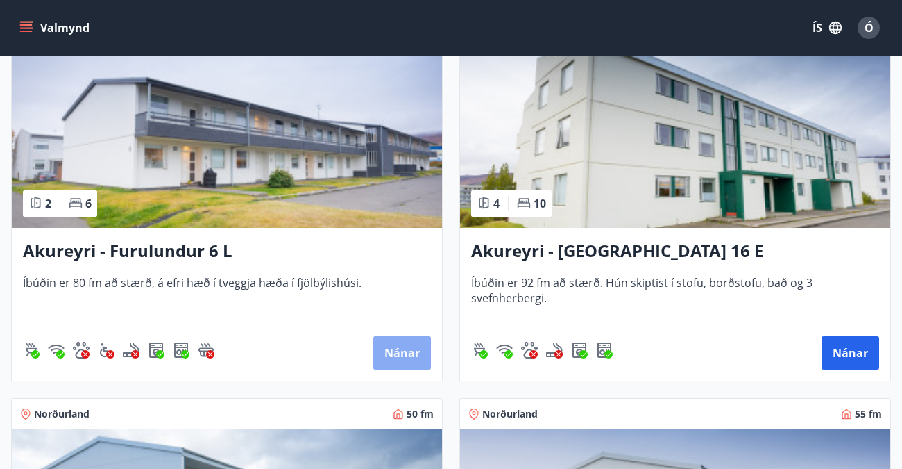
click at [403, 346] on button "Nánar" at bounding box center [402, 352] width 58 height 33
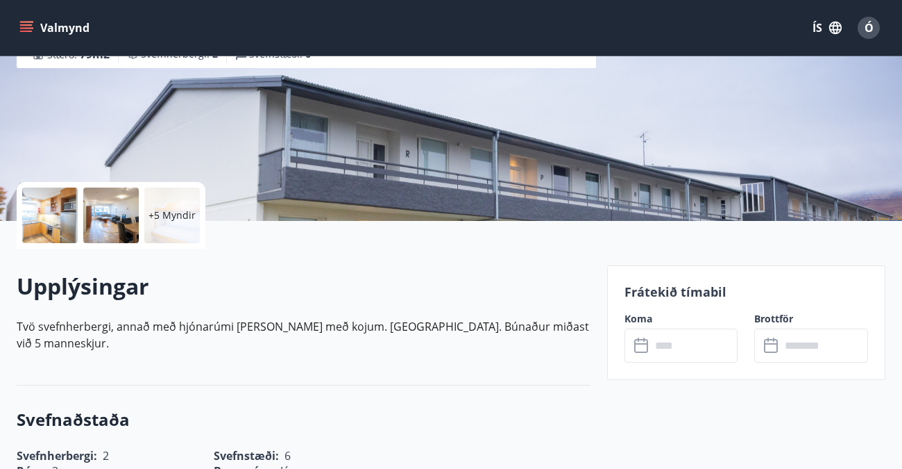
scroll to position [208, 0]
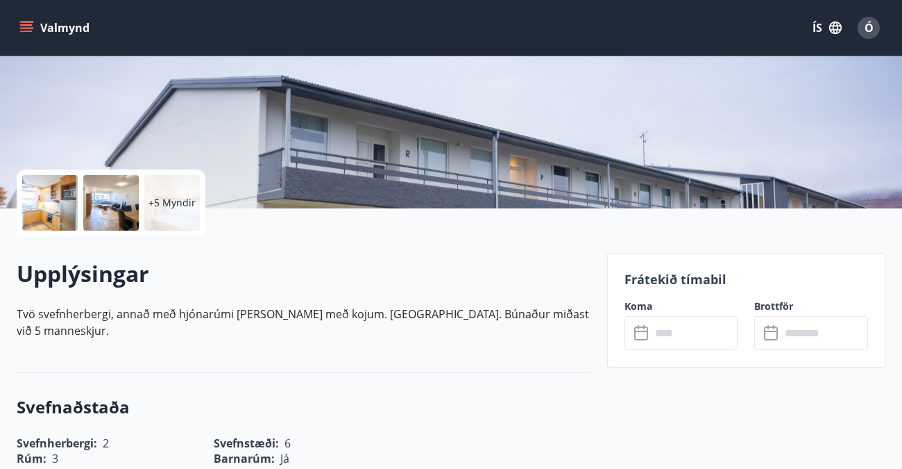
click at [643, 333] on icon at bounding box center [642, 333] width 17 height 17
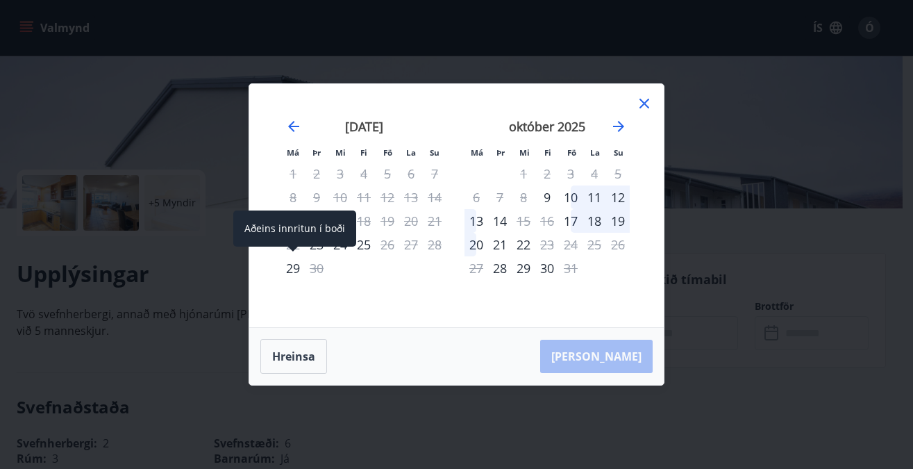
click at [292, 266] on div "29" at bounding box center [293, 268] width 24 height 24
click at [292, 265] on div "29" at bounding box center [293, 268] width 24 height 24
click at [645, 97] on icon at bounding box center [644, 103] width 17 height 17
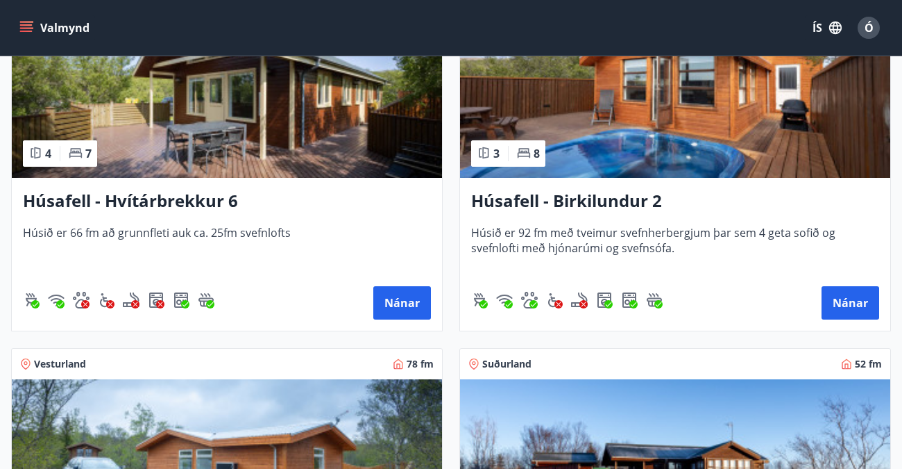
scroll to position [819, 0]
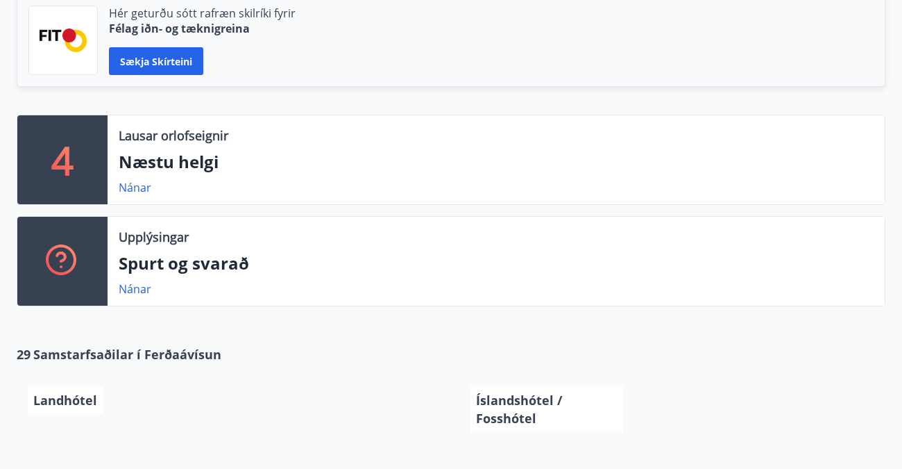
scroll to position [255, 0]
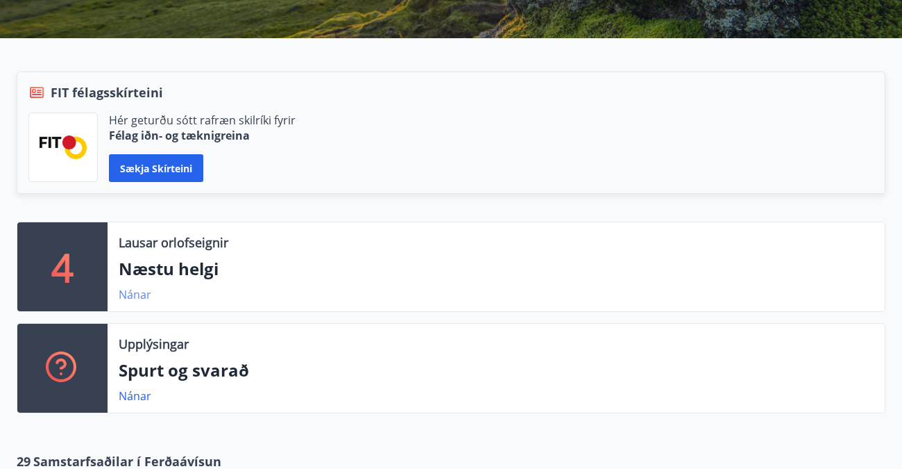
click at [133, 293] on link "Nánar" at bounding box center [135, 294] width 33 height 15
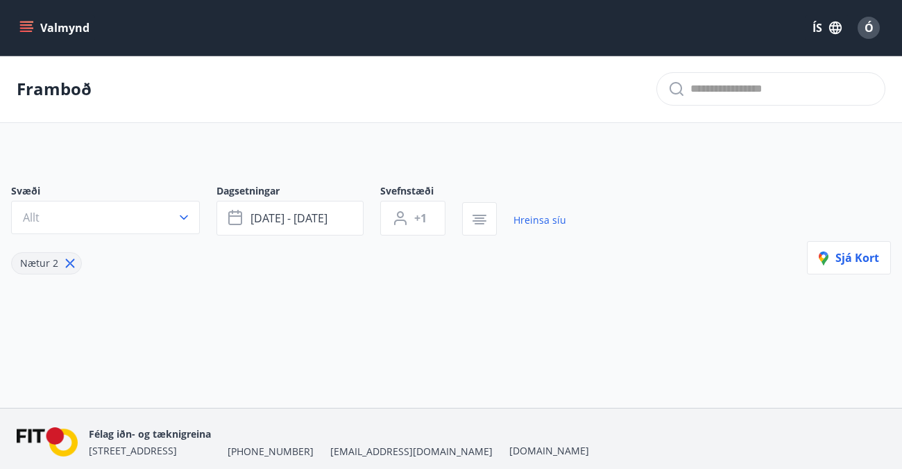
type input "*"
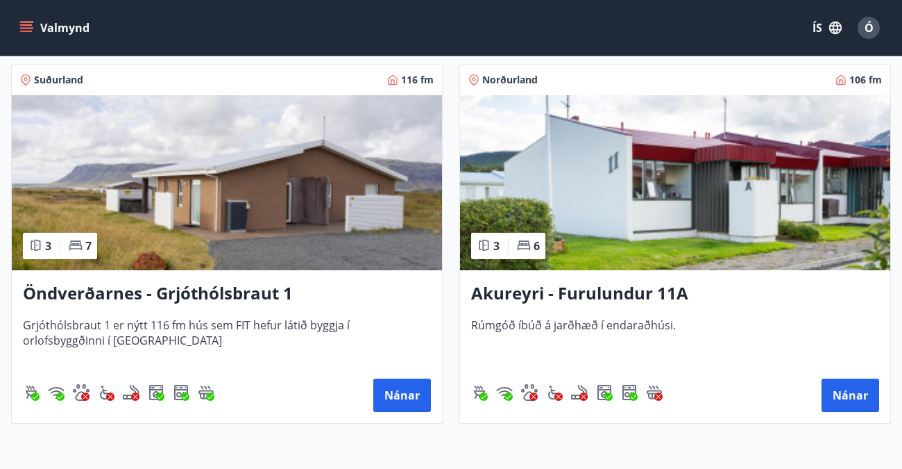
scroll to position [653, 0]
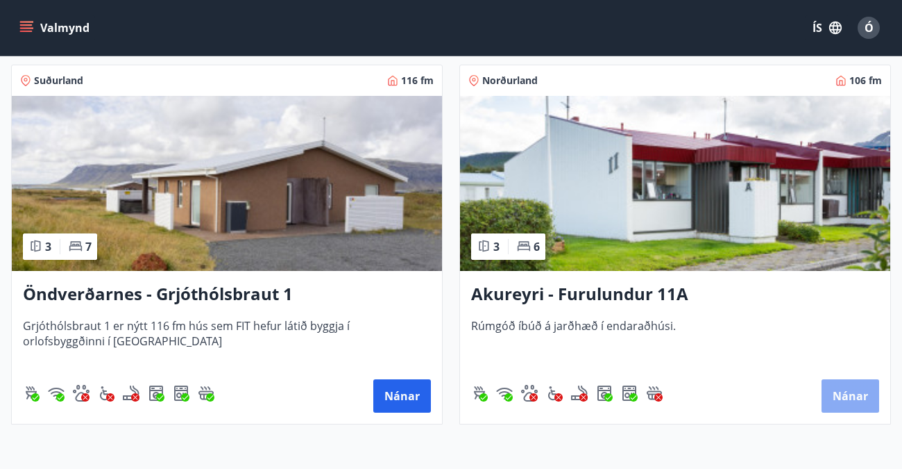
click at [855, 389] on button "Nánar" at bounding box center [851, 395] width 58 height 33
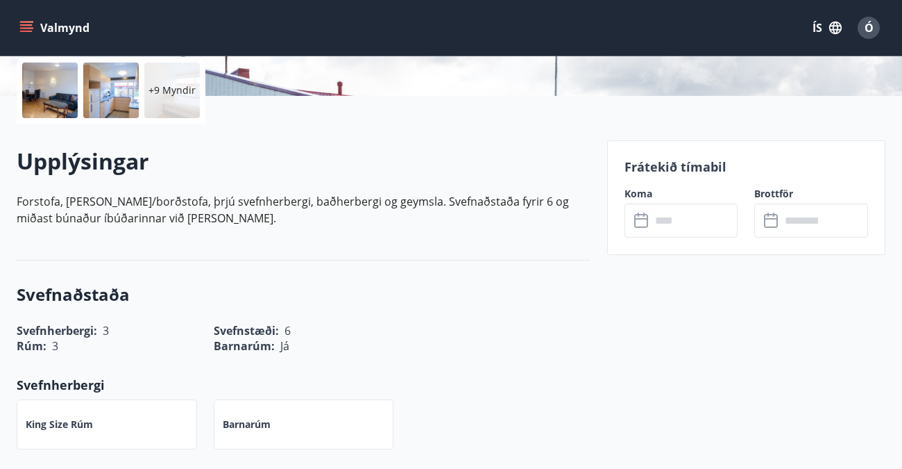
scroll to position [417, 0]
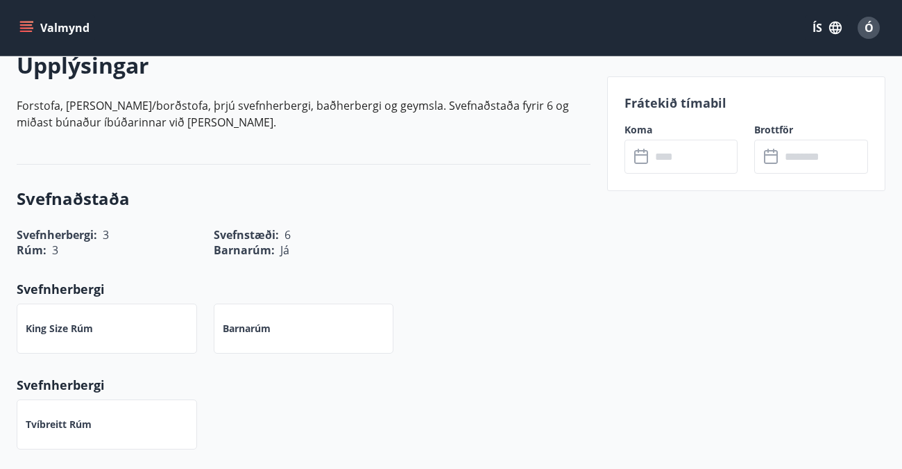
click at [638, 156] on icon at bounding box center [642, 157] width 17 height 17
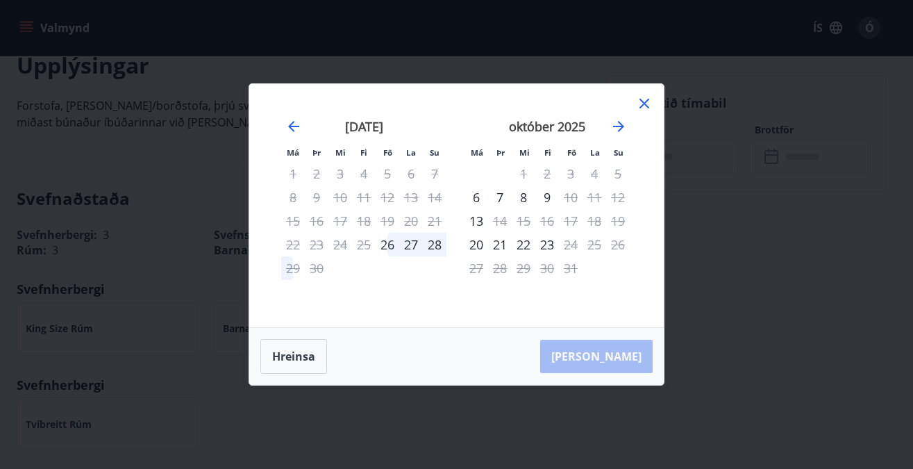
click at [643, 98] on icon at bounding box center [644, 103] width 17 height 17
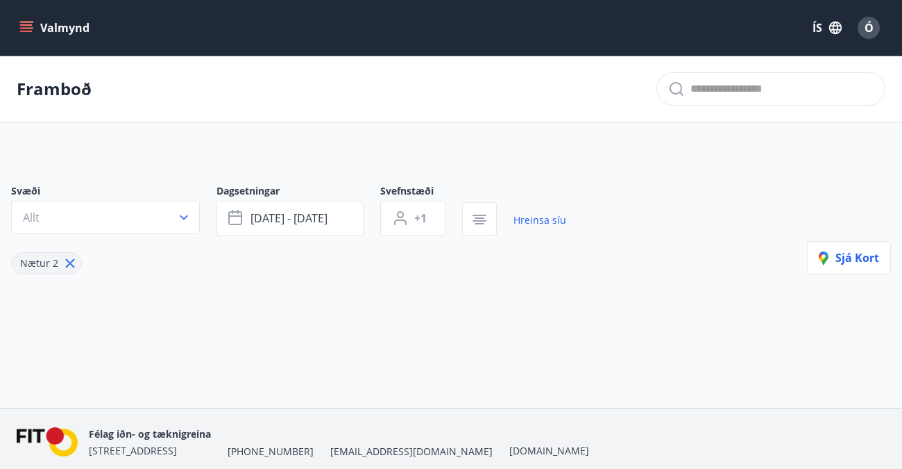
type input "*"
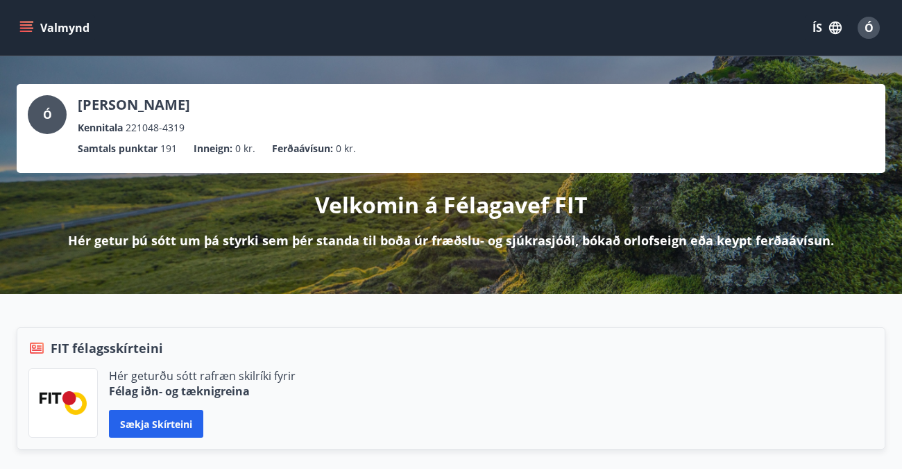
click at [48, 22] on button "Valmynd" at bounding box center [56, 27] width 78 height 25
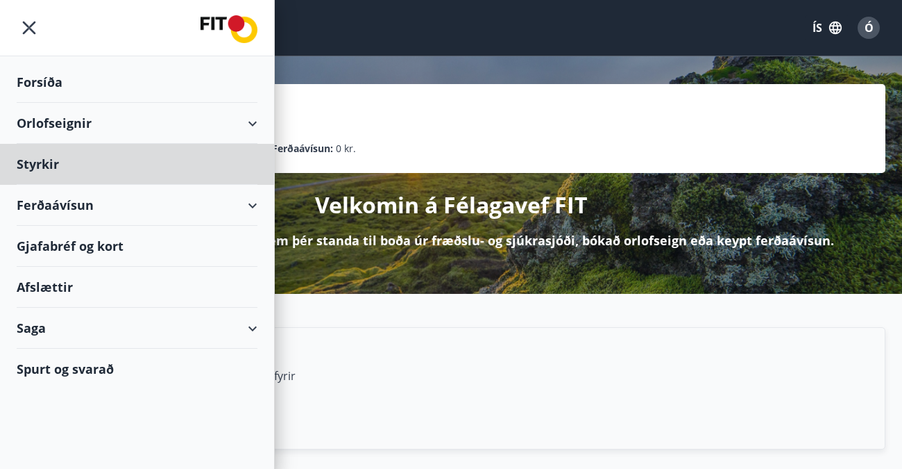
click at [61, 81] on div "Forsíða" at bounding box center [137, 82] width 241 height 41
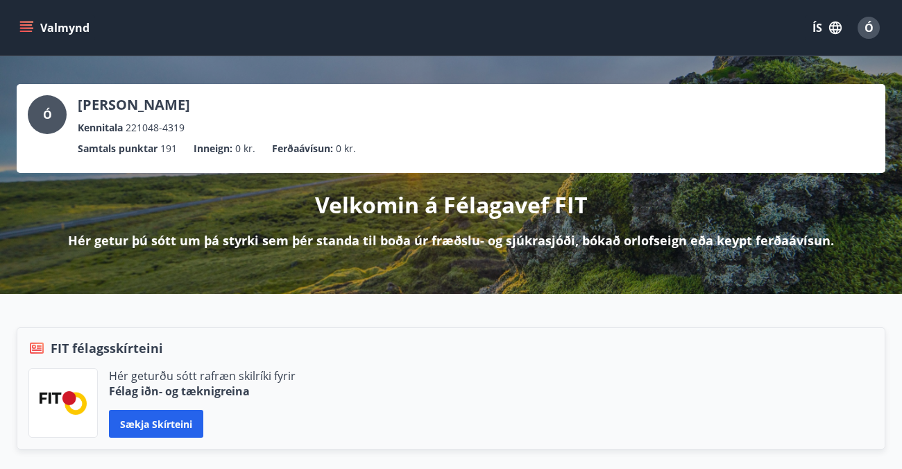
click at [65, 26] on button "Valmynd" at bounding box center [56, 27] width 78 height 25
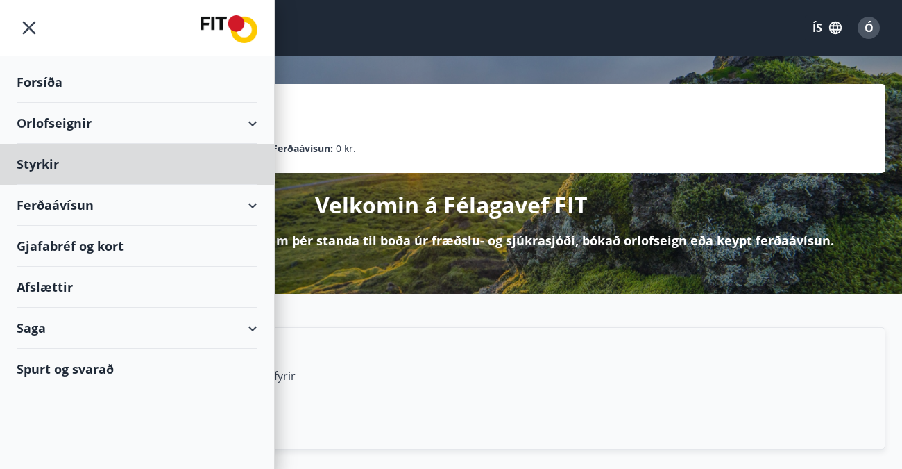
click at [59, 77] on div "Forsíða" at bounding box center [137, 82] width 241 height 41
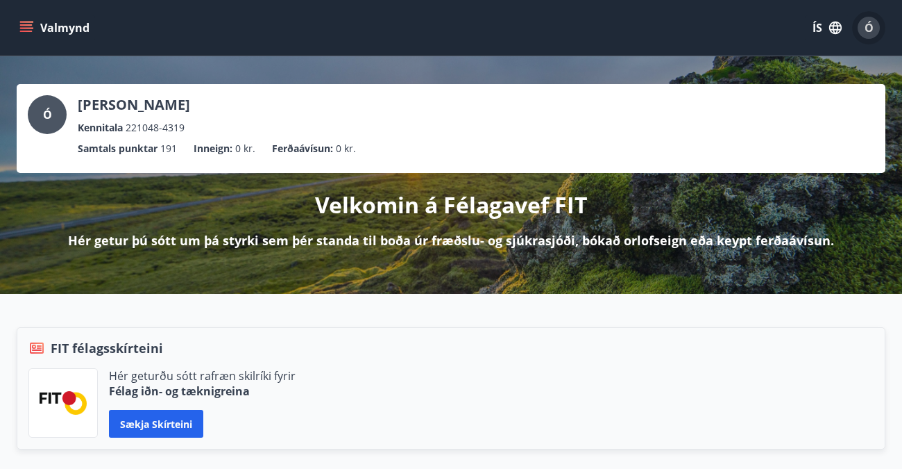
click at [871, 26] on span "Ó" at bounding box center [869, 27] width 9 height 15
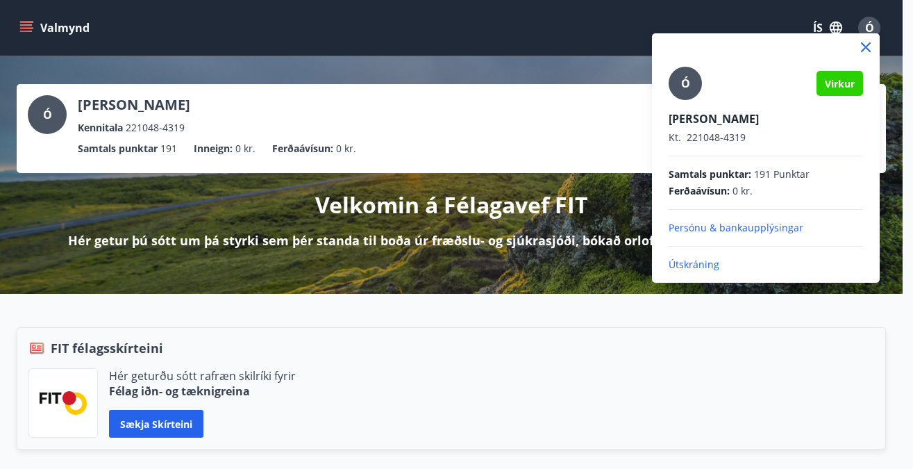
click at [691, 260] on p "Útskráning" at bounding box center [766, 265] width 194 height 14
